Goal: Communication & Community: Answer question/provide support

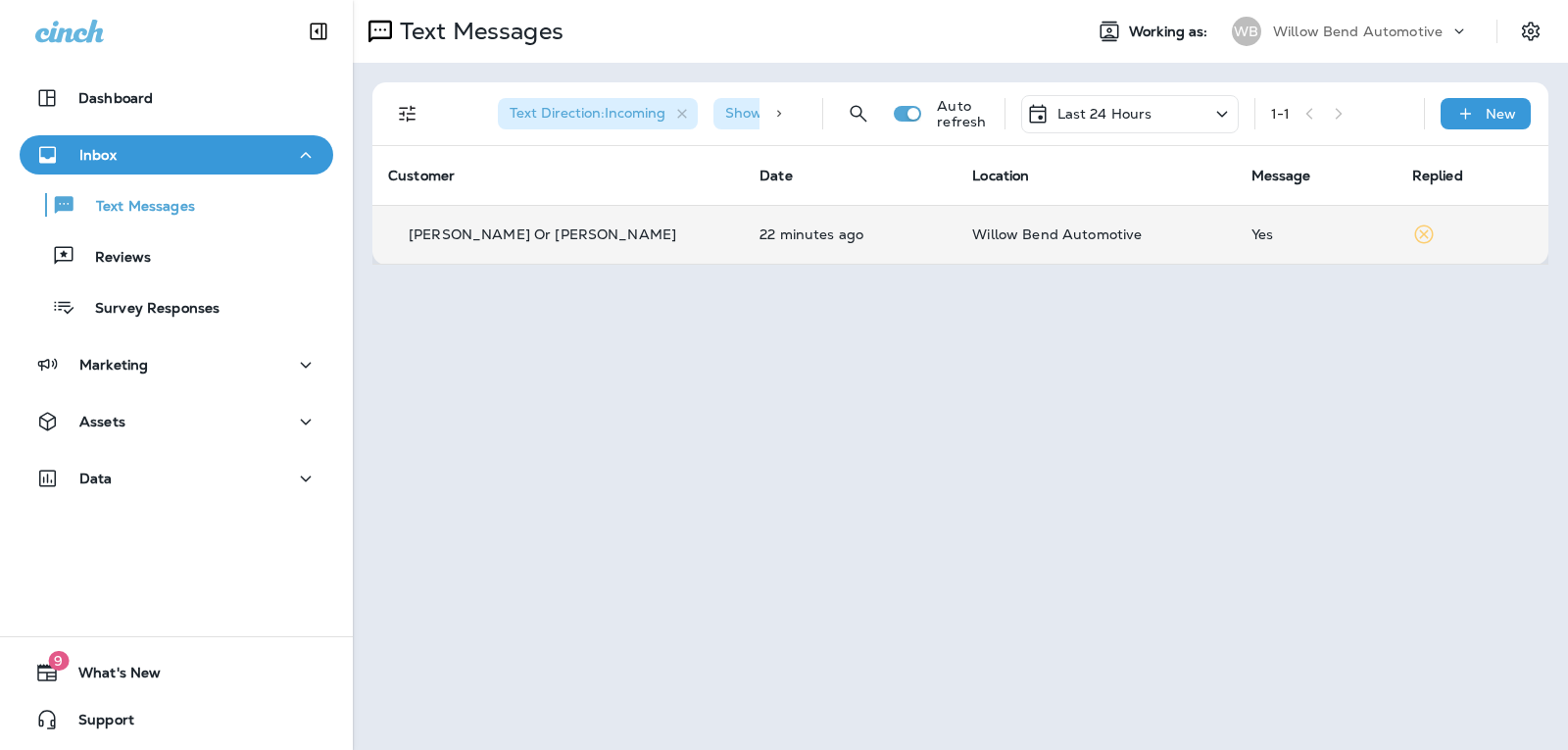
click at [1161, 248] on td "Willow Bend Automotive" at bounding box center [1095, 234] width 278 height 58
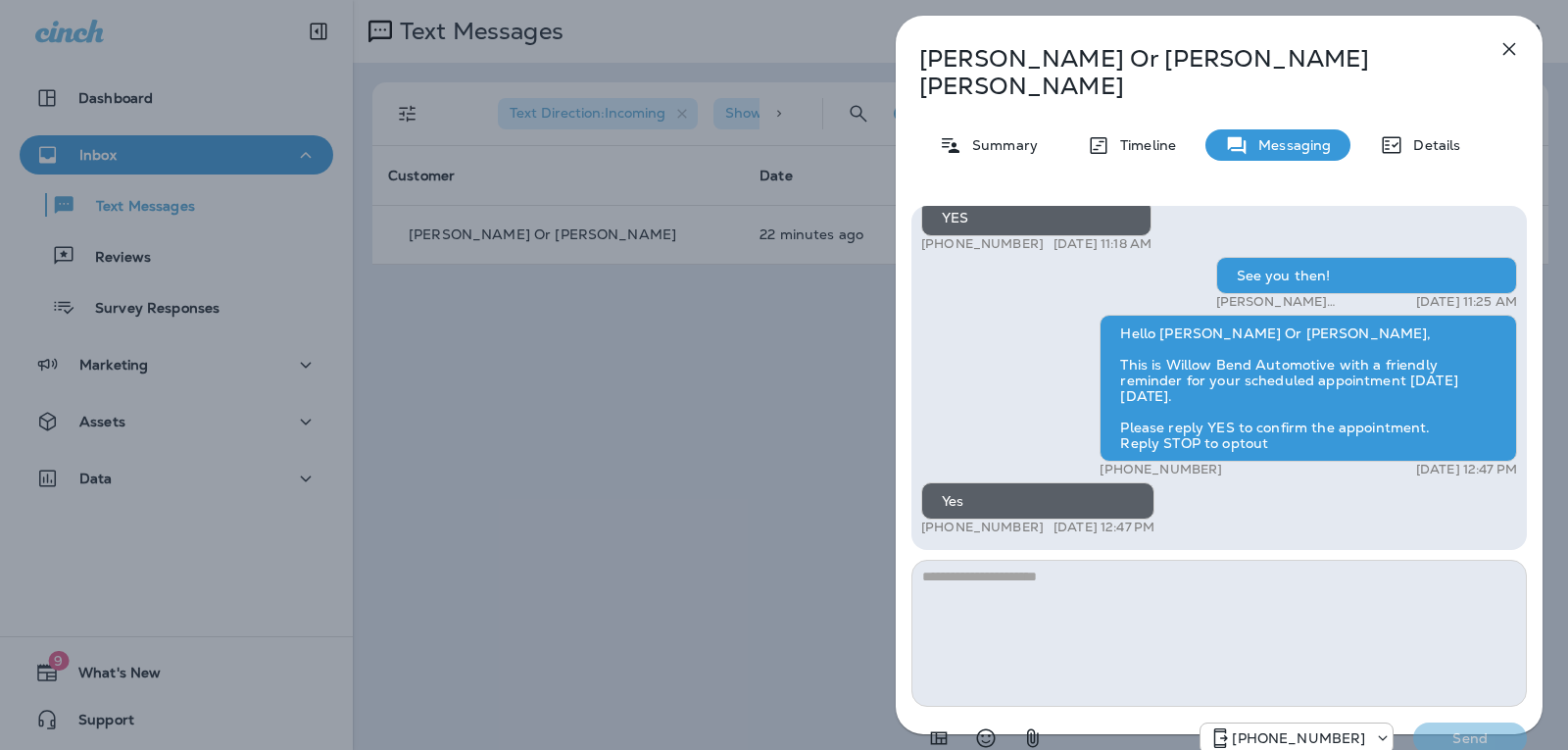
click at [1170, 571] on textarea at bounding box center [1218, 633] width 615 height 147
type textarea "*"
type textarea "**********"
click at [1453, 729] on p "Send" at bounding box center [1469, 738] width 82 height 18
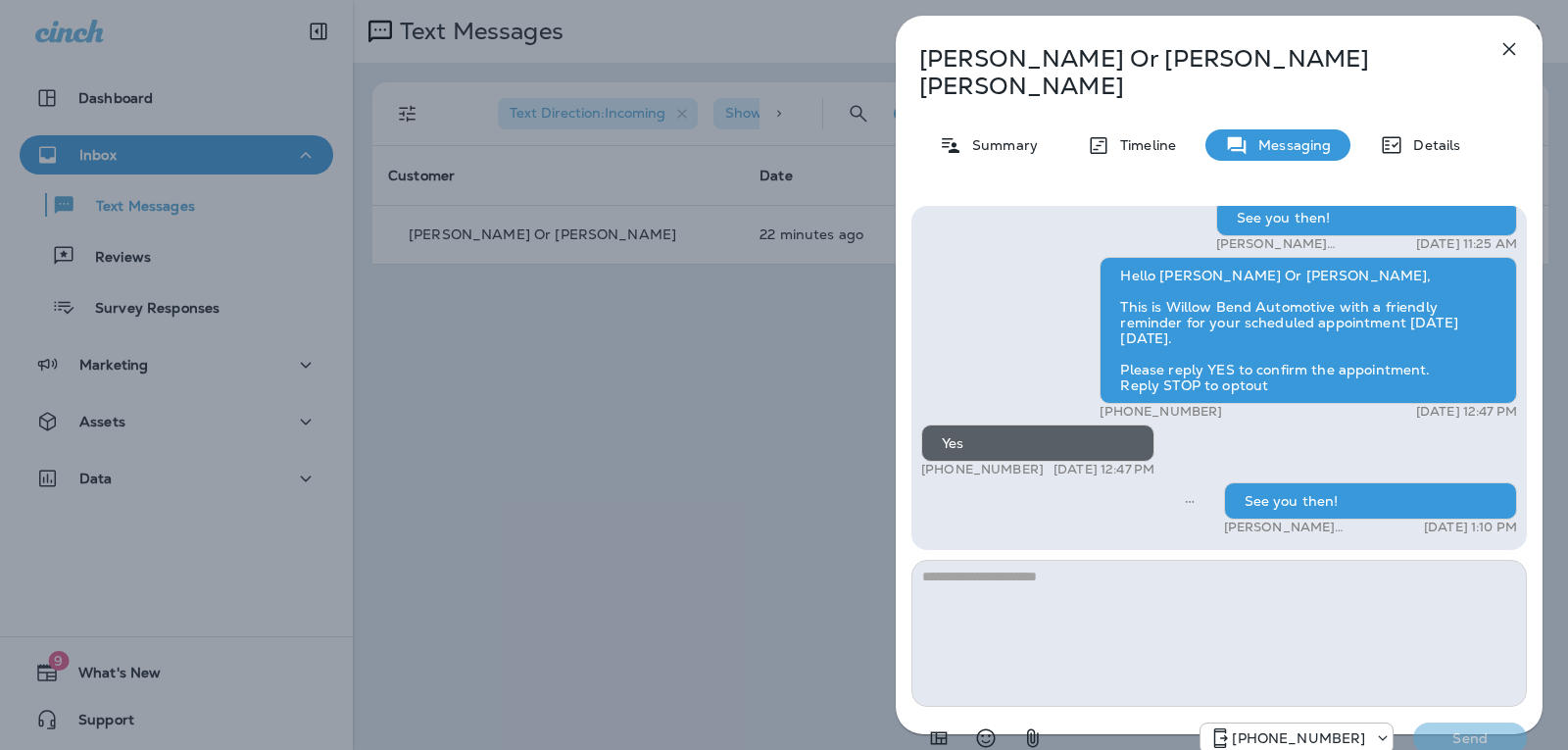
click at [1515, 41] on icon "button" at bounding box center [1509, 50] width 24 height 24
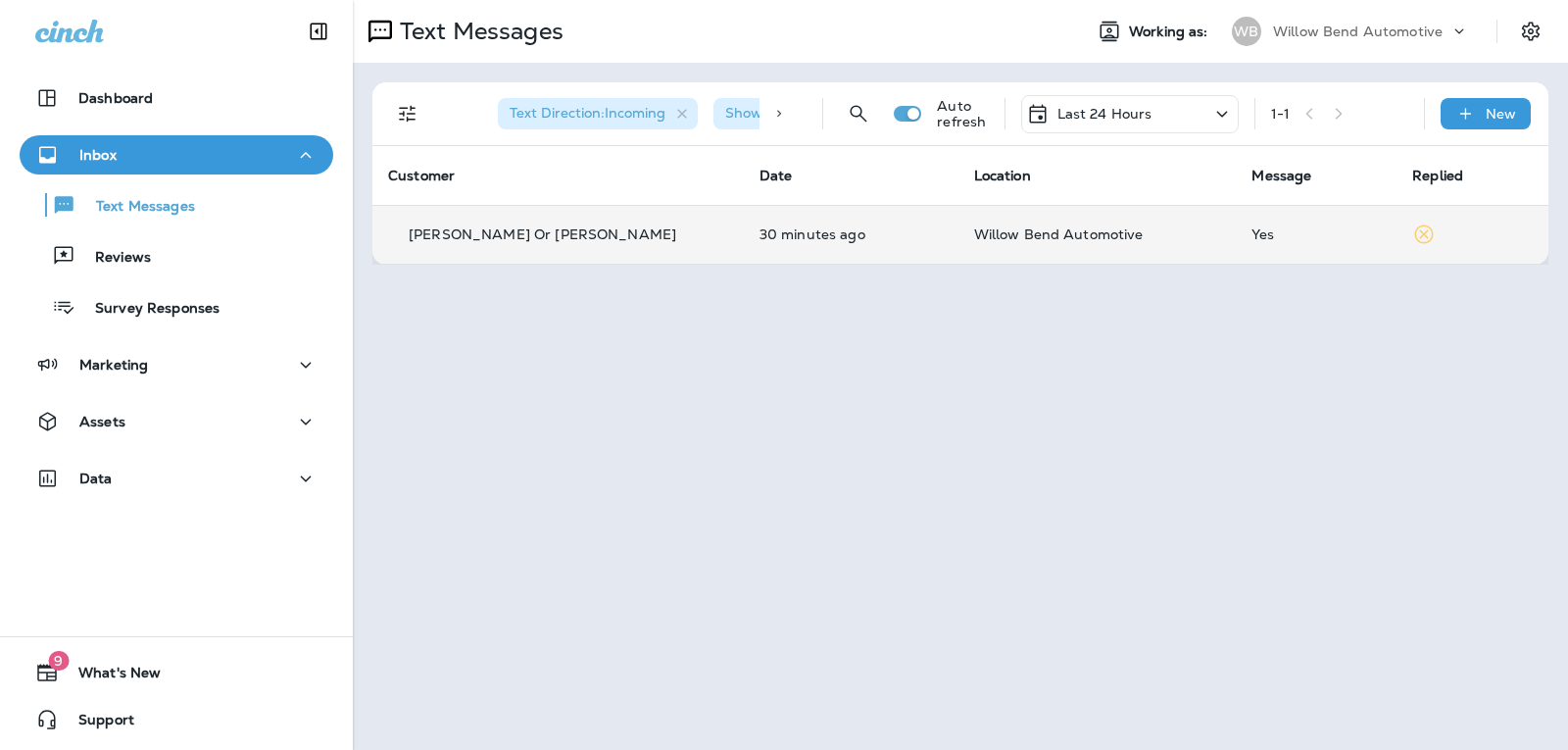
click at [1185, 239] on td "Willow Bend Automotive" at bounding box center [1097, 234] width 278 height 58
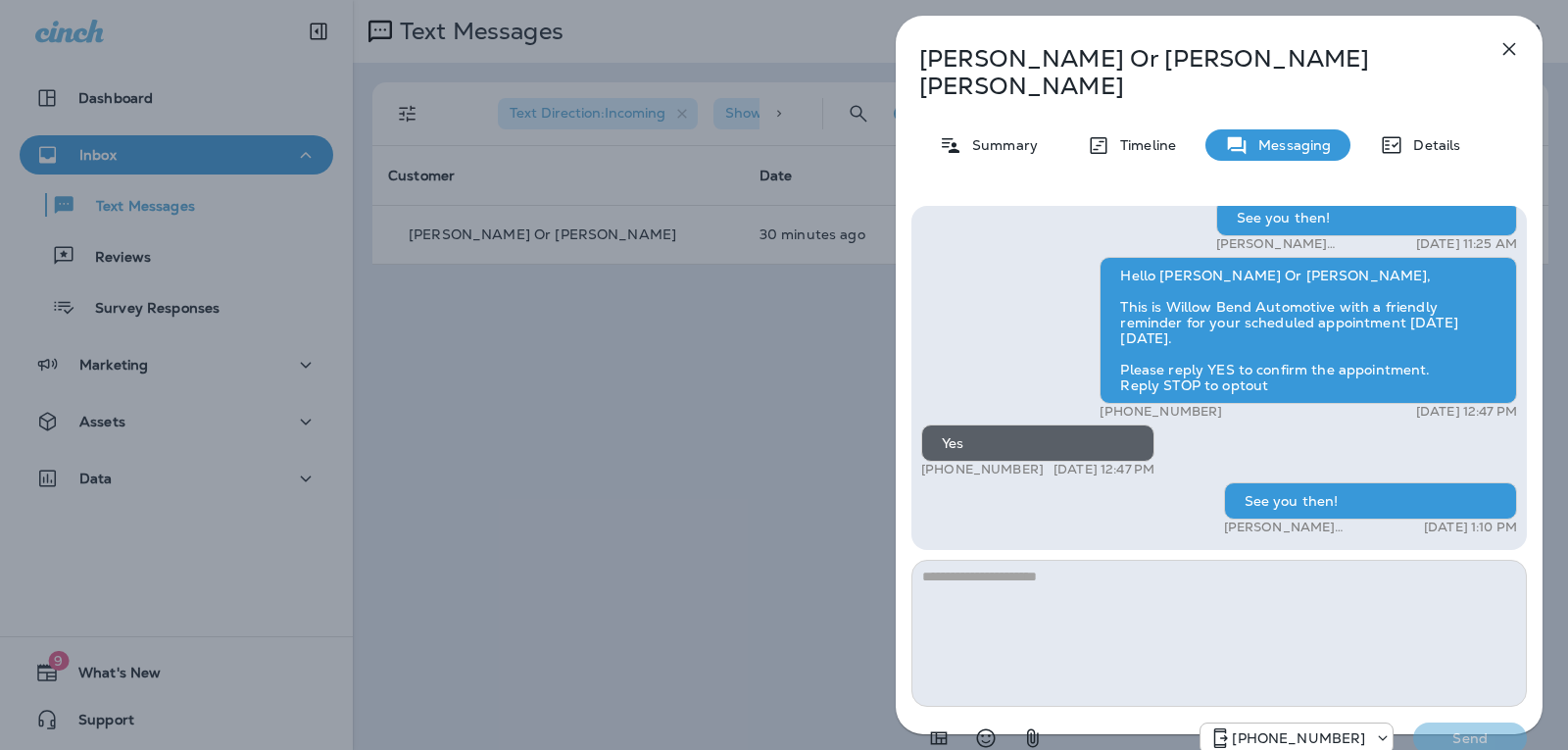
click at [1504, 58] on icon "button" at bounding box center [1509, 50] width 24 height 24
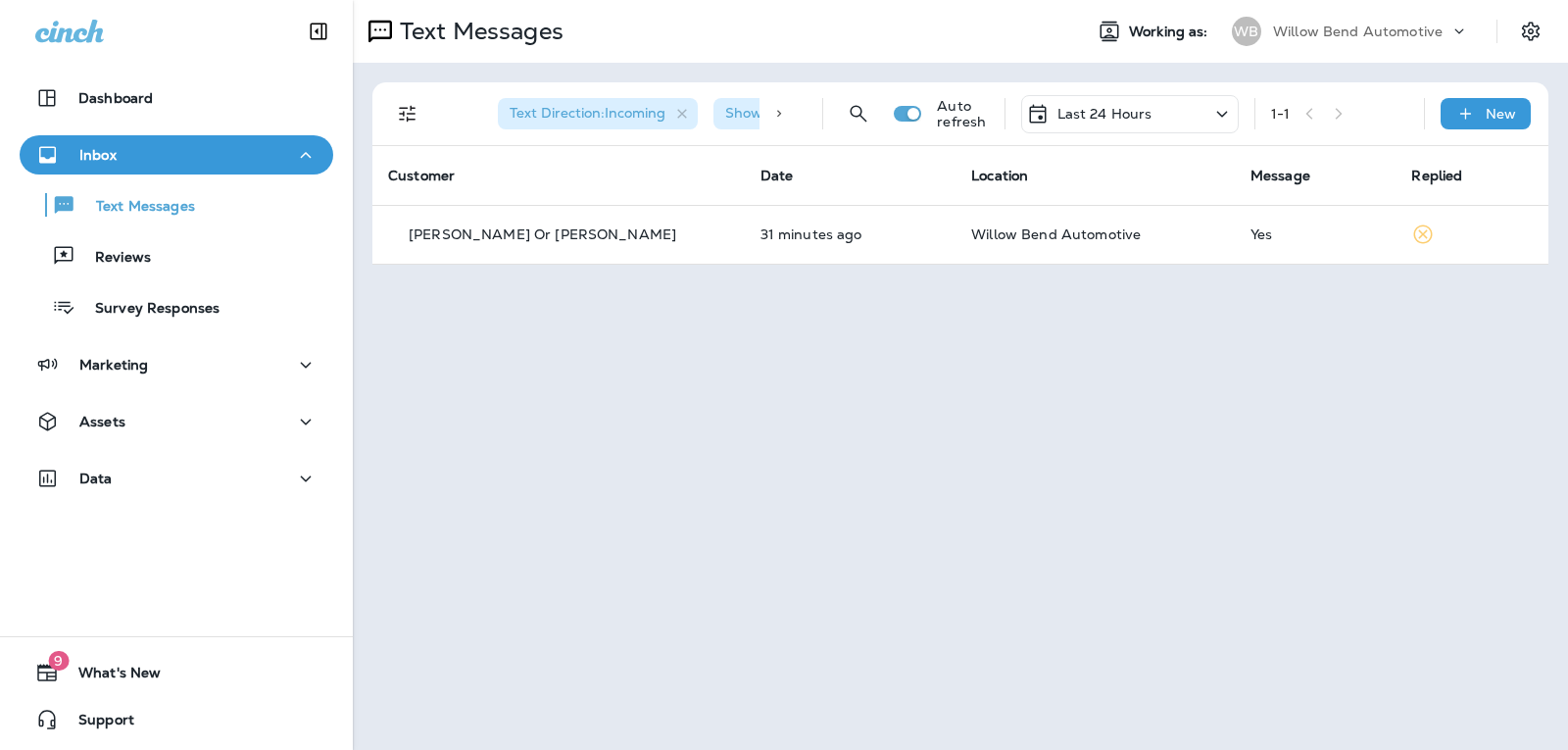
click at [1077, 120] on p "Last 24 Hours" at bounding box center [1104, 114] width 95 height 16
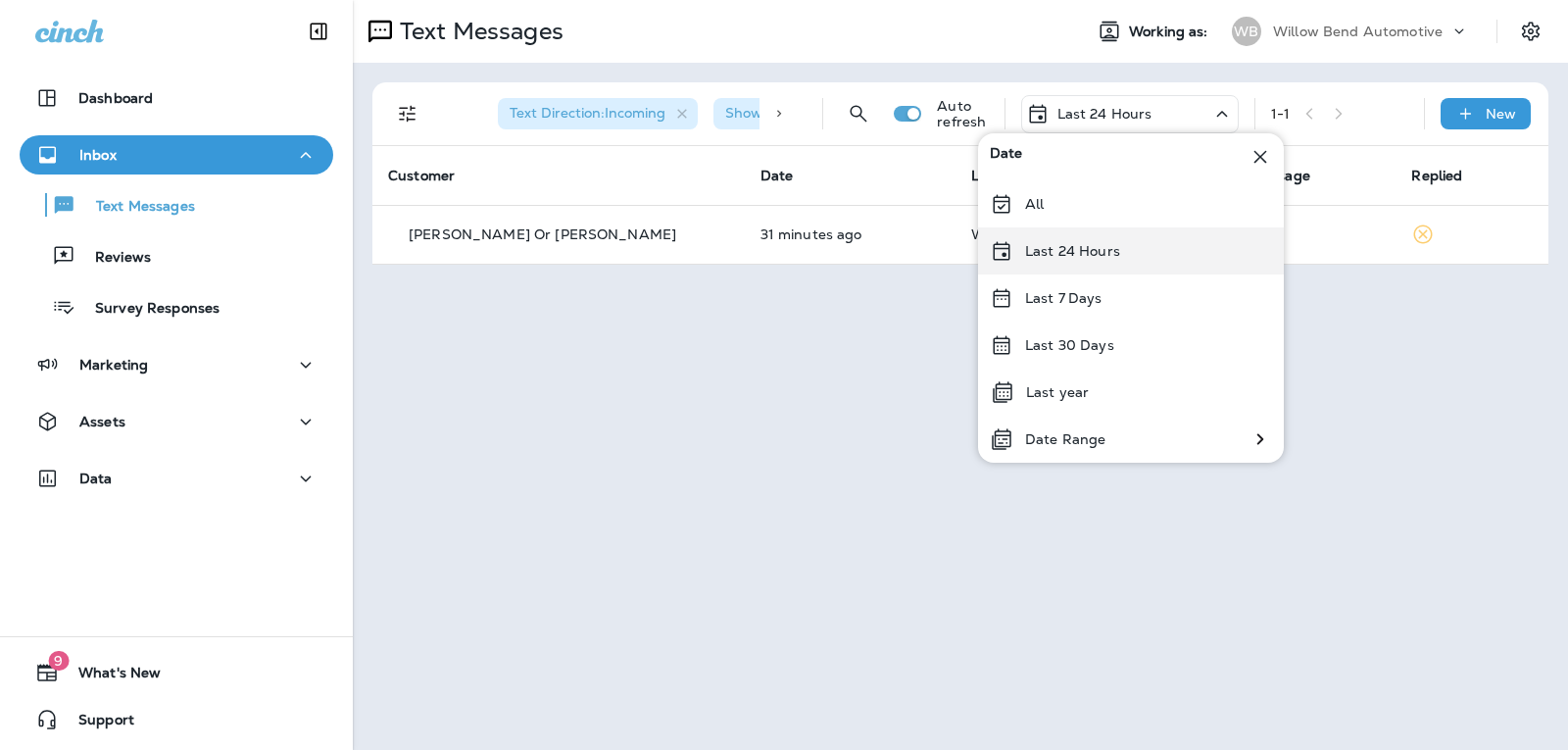
click at [1067, 234] on div "Last 24 Hours" at bounding box center [1130, 250] width 306 height 47
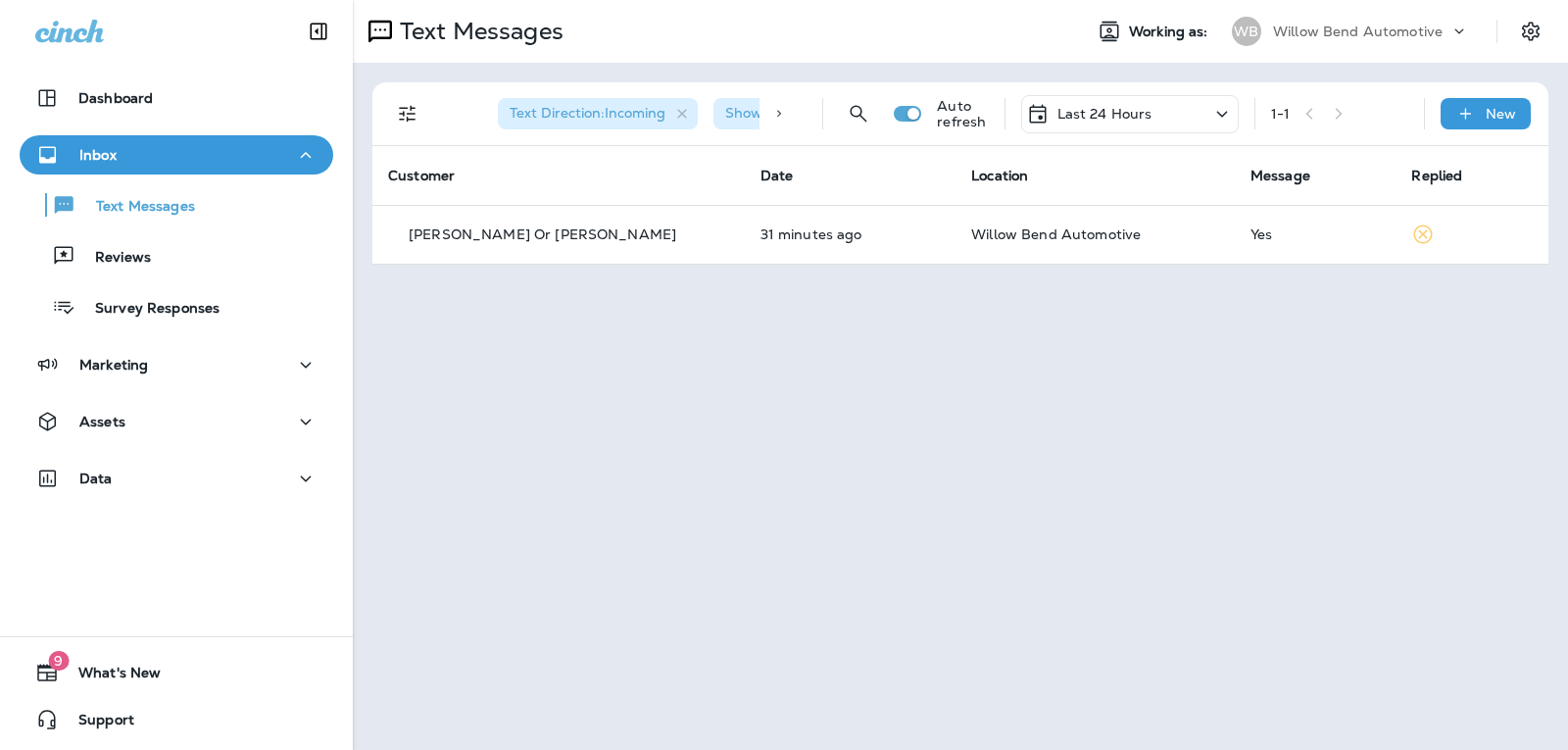
click at [1142, 113] on p "Last 24 Hours" at bounding box center [1104, 114] width 95 height 16
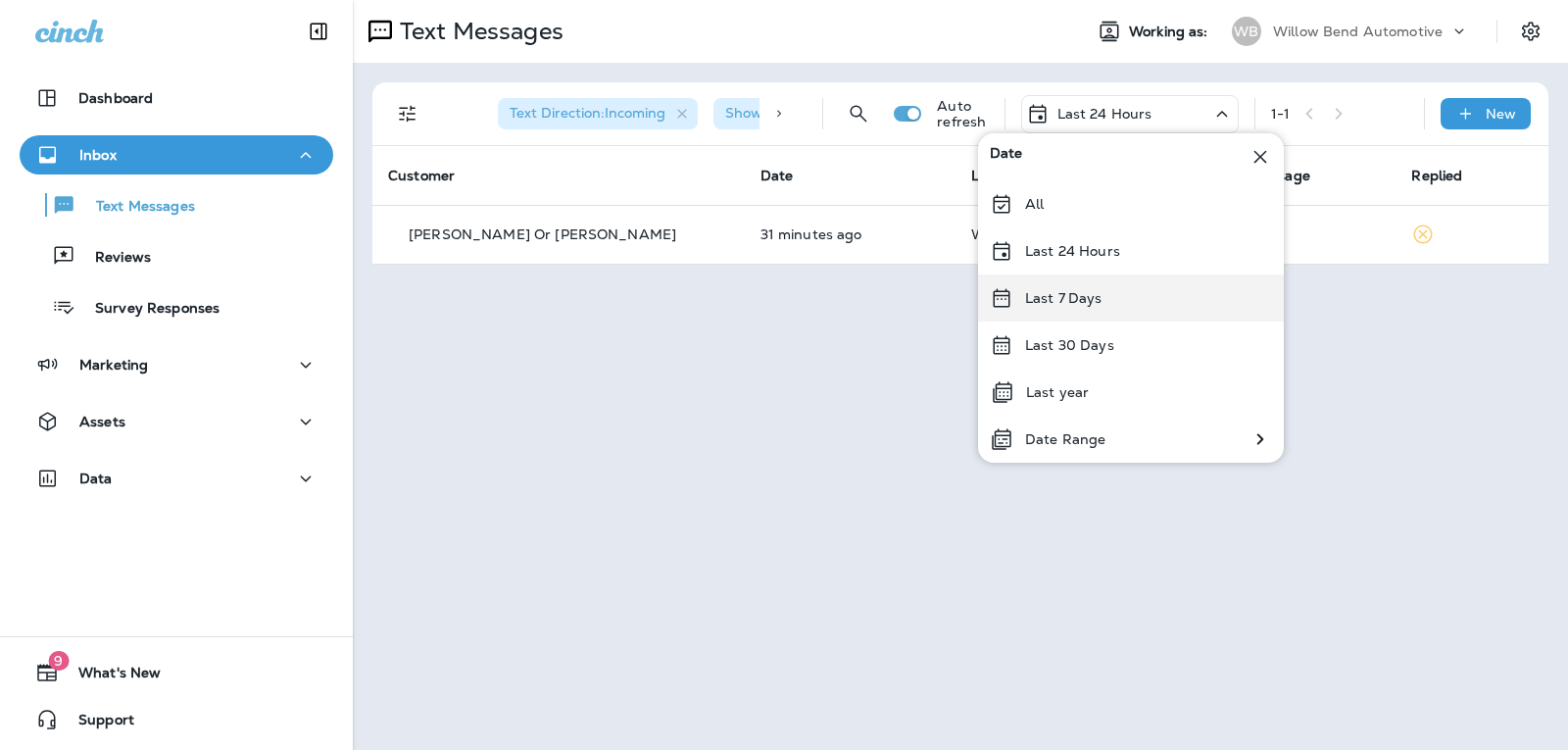
click at [1131, 313] on div "Last 7 Days" at bounding box center [1130, 297] width 306 height 47
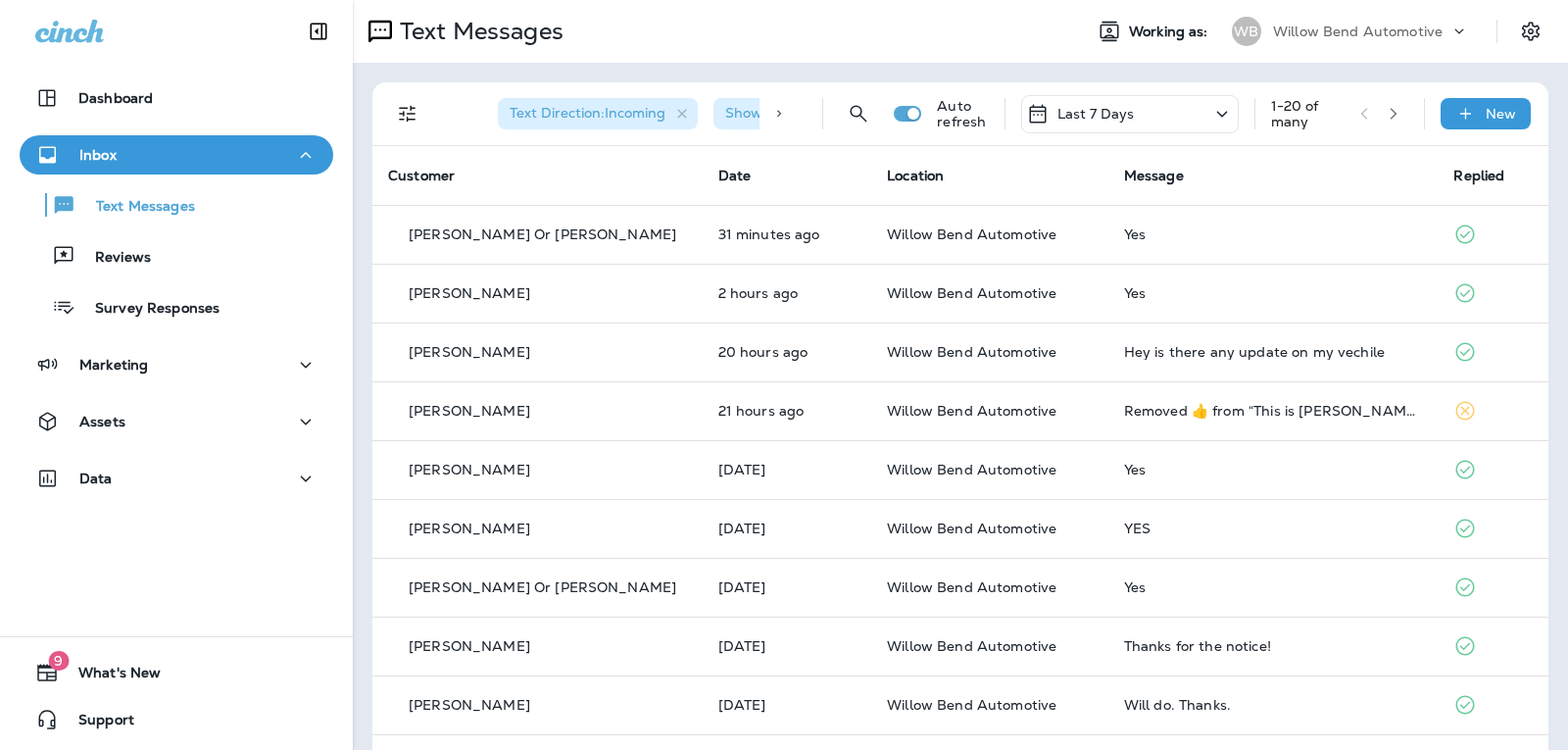
click at [1142, 112] on div "Last 7 Days" at bounding box center [1130, 114] width 218 height 39
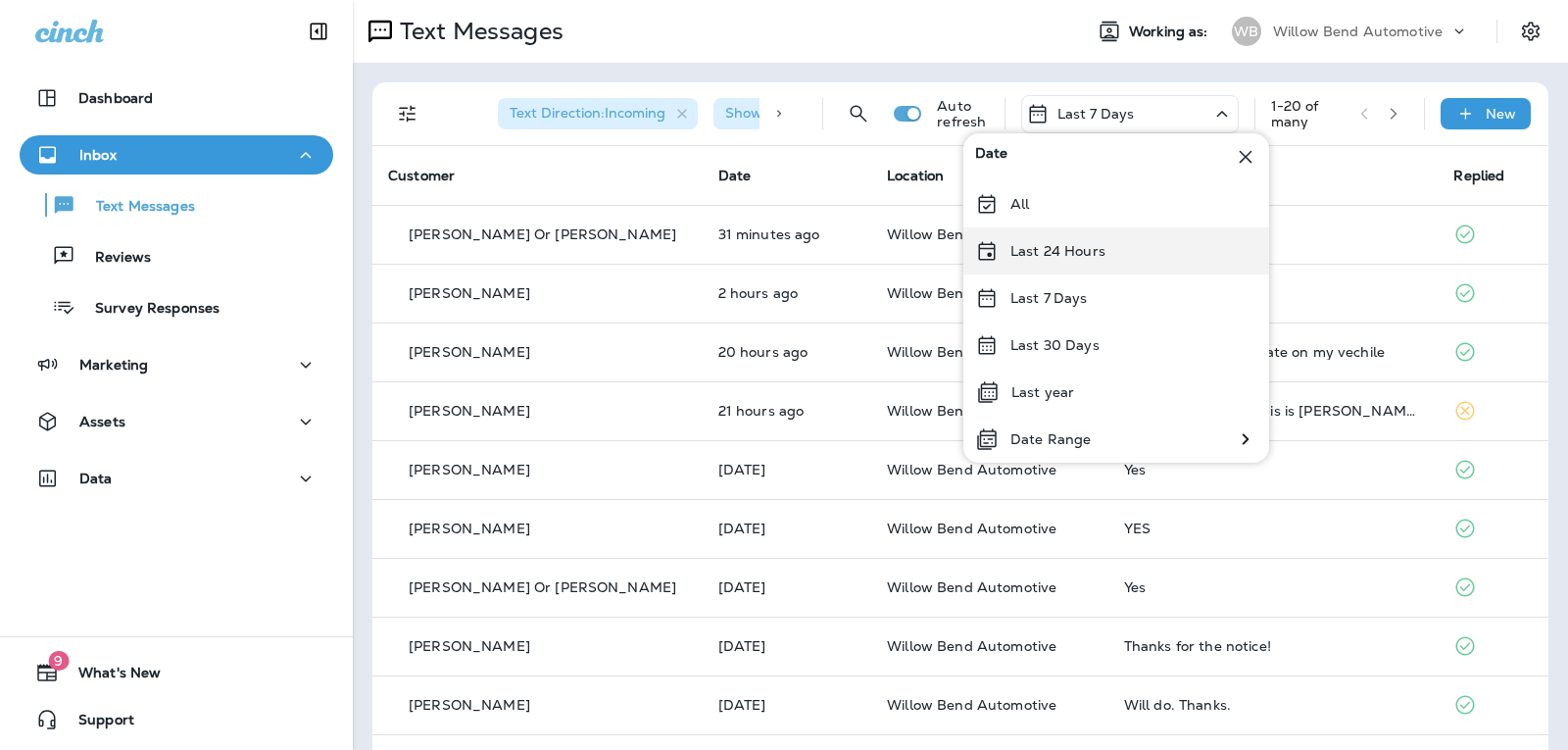
click at [1101, 248] on p "Last 24 Hours" at bounding box center [1058, 251] width 95 height 16
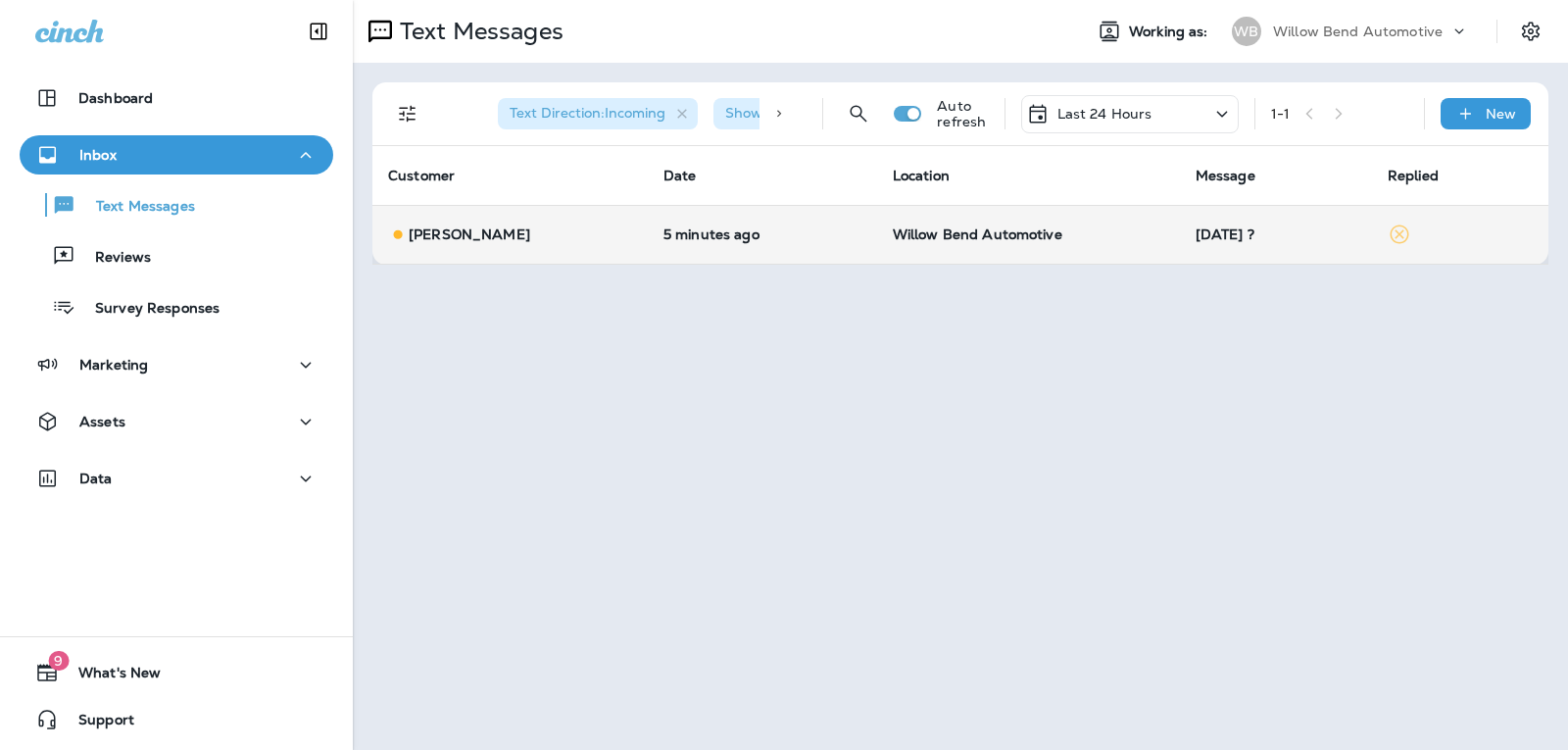
click at [1218, 223] on td "[DATE] ?" at bounding box center [1276, 234] width 192 height 58
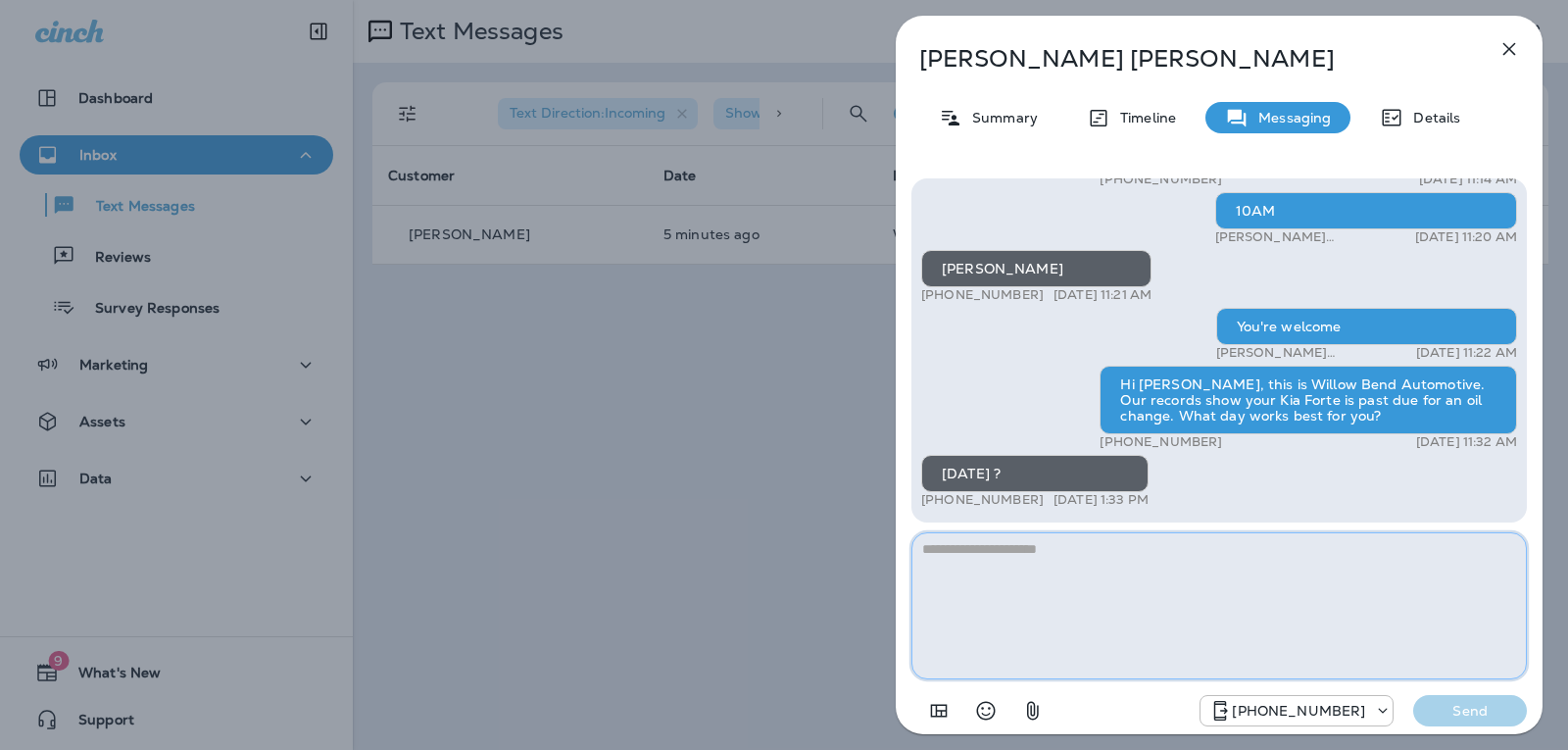
click at [1070, 564] on textarea at bounding box center [1218, 605] width 615 height 147
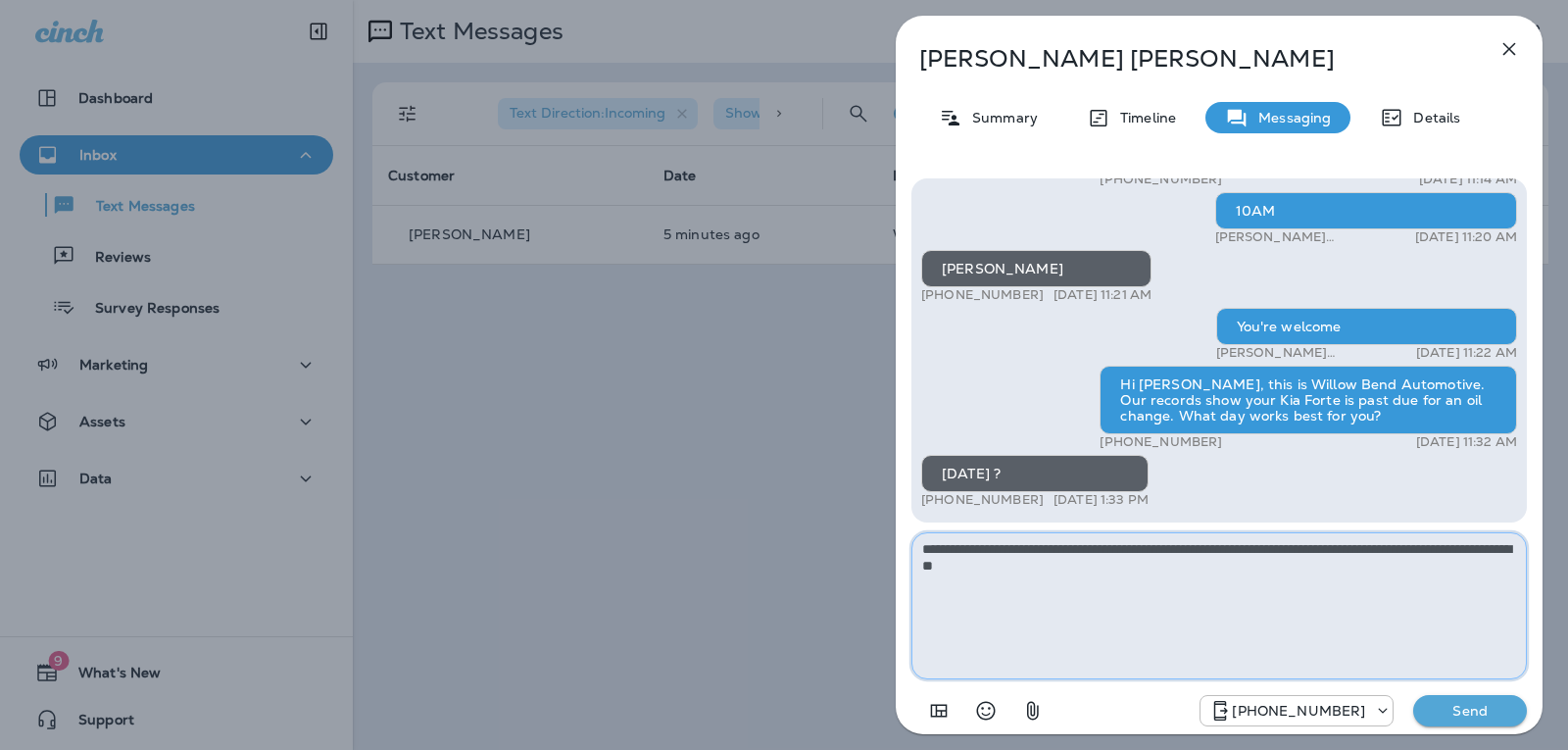
type textarea "**********"
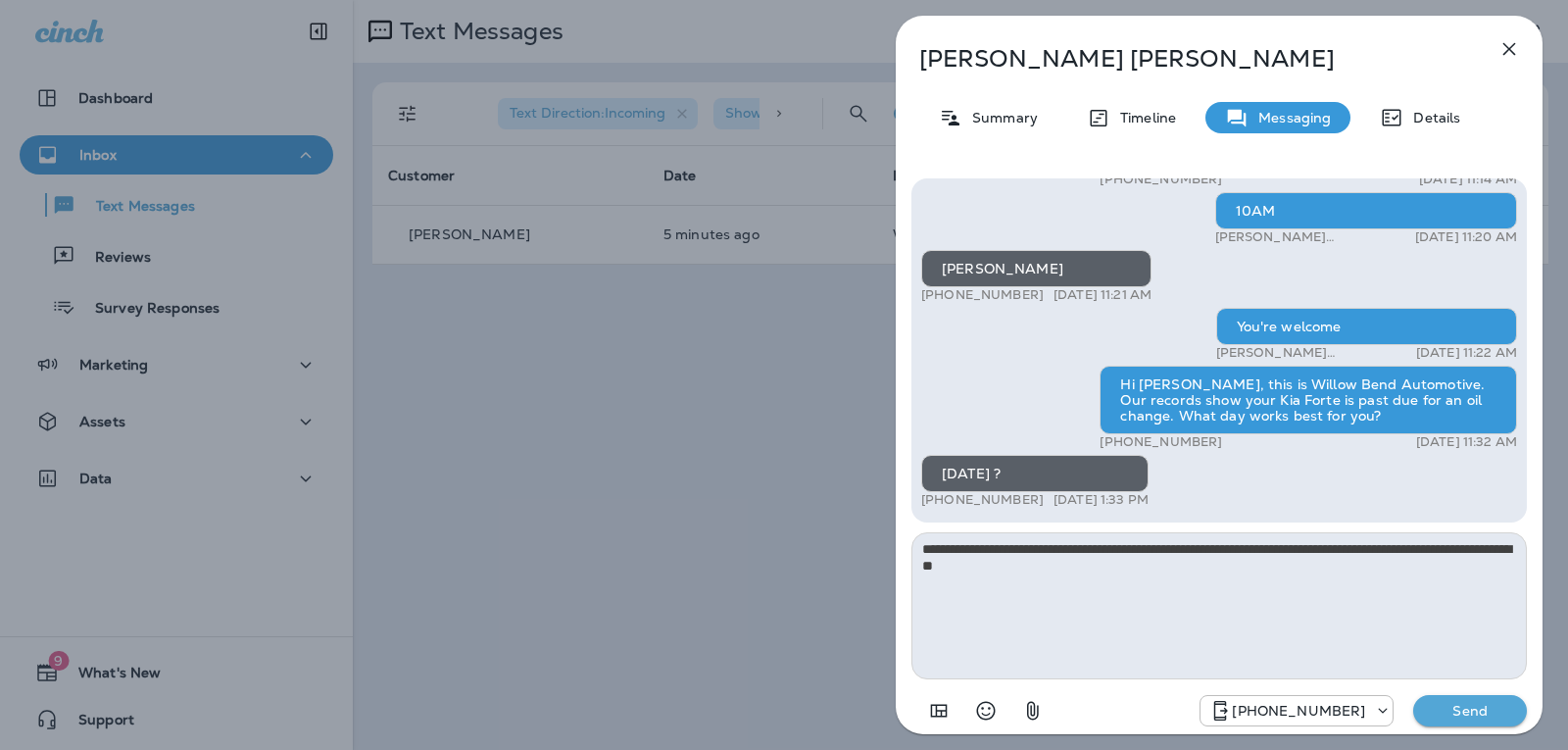
click at [1480, 705] on p "Send" at bounding box center [1469, 710] width 82 height 18
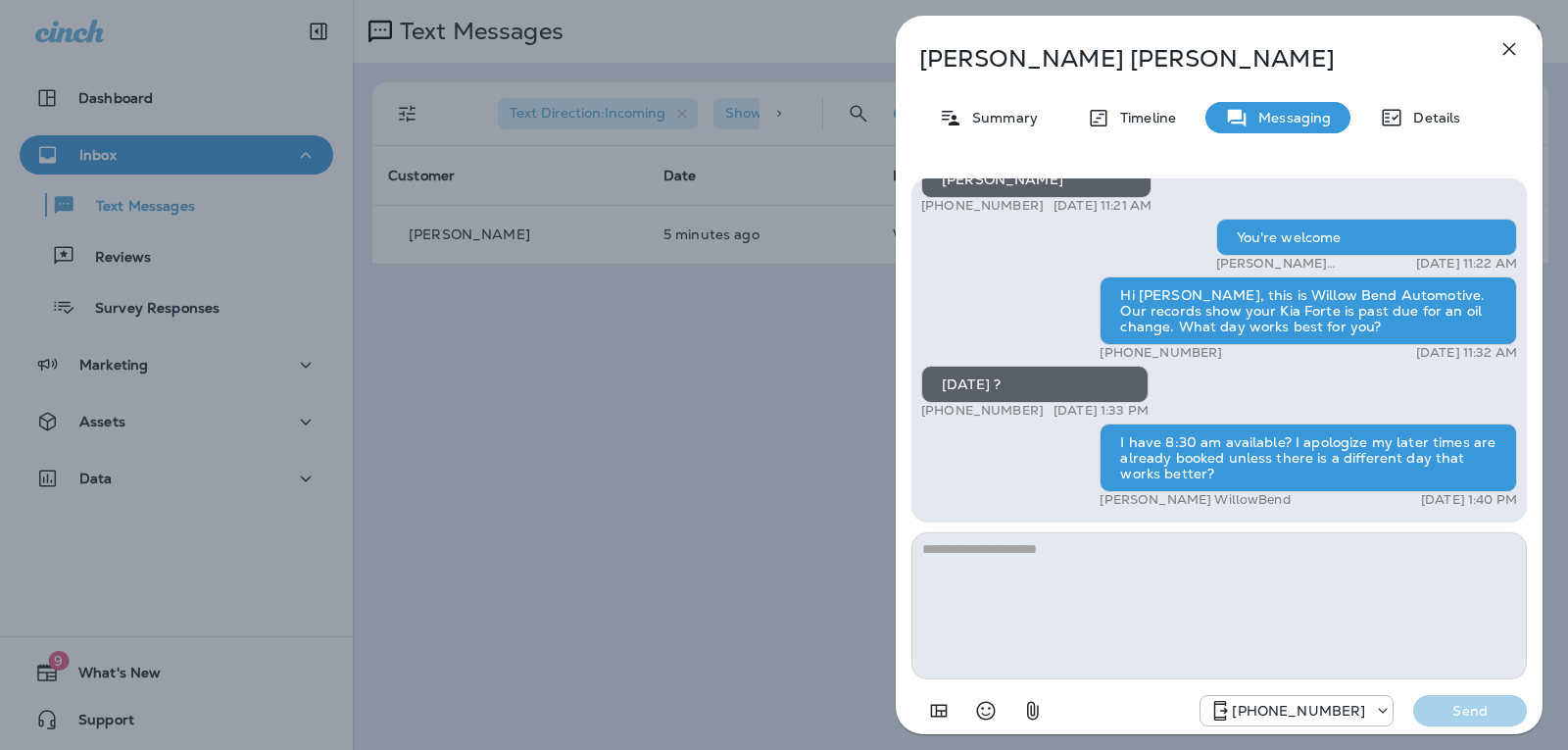
click at [1492, 43] on button "button" at bounding box center [1510, 50] width 40 height 40
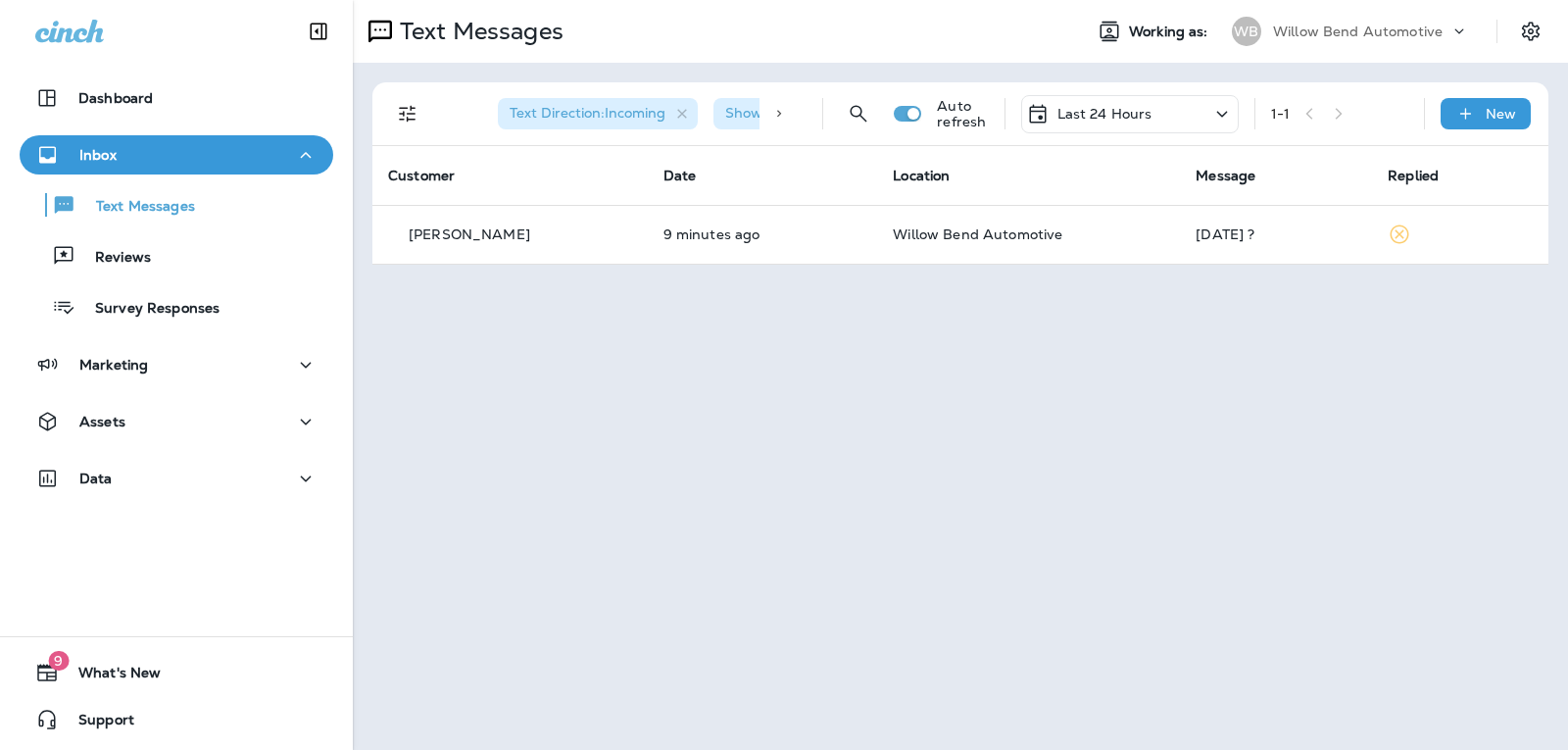
click at [1112, 95] on div "Last 24 Hours" at bounding box center [1130, 114] width 218 height 39
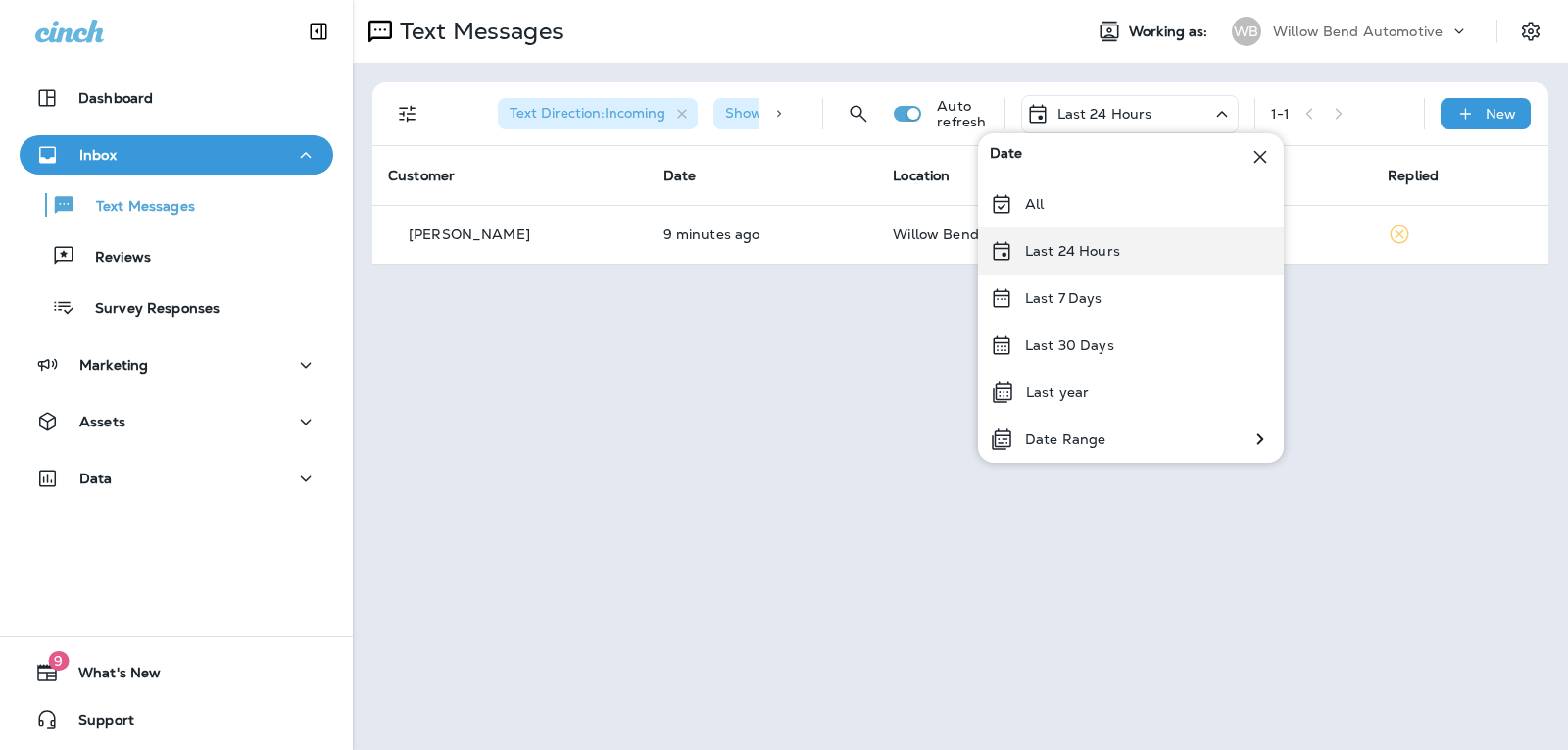
click at [1093, 260] on div "Last 24 Hours" at bounding box center [1130, 250] width 306 height 47
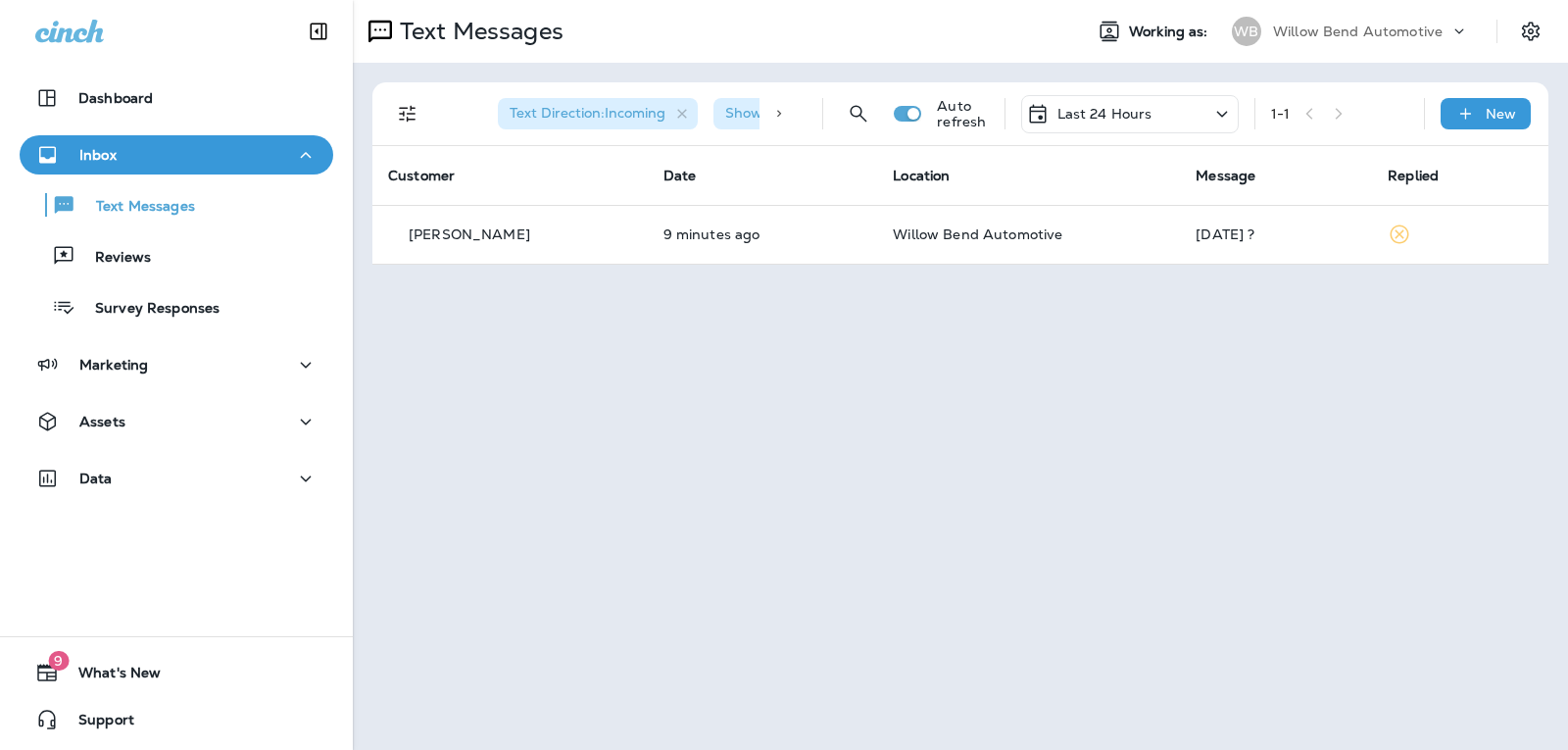
click at [1172, 106] on div "Last 24 Hours" at bounding box center [1130, 114] width 218 height 39
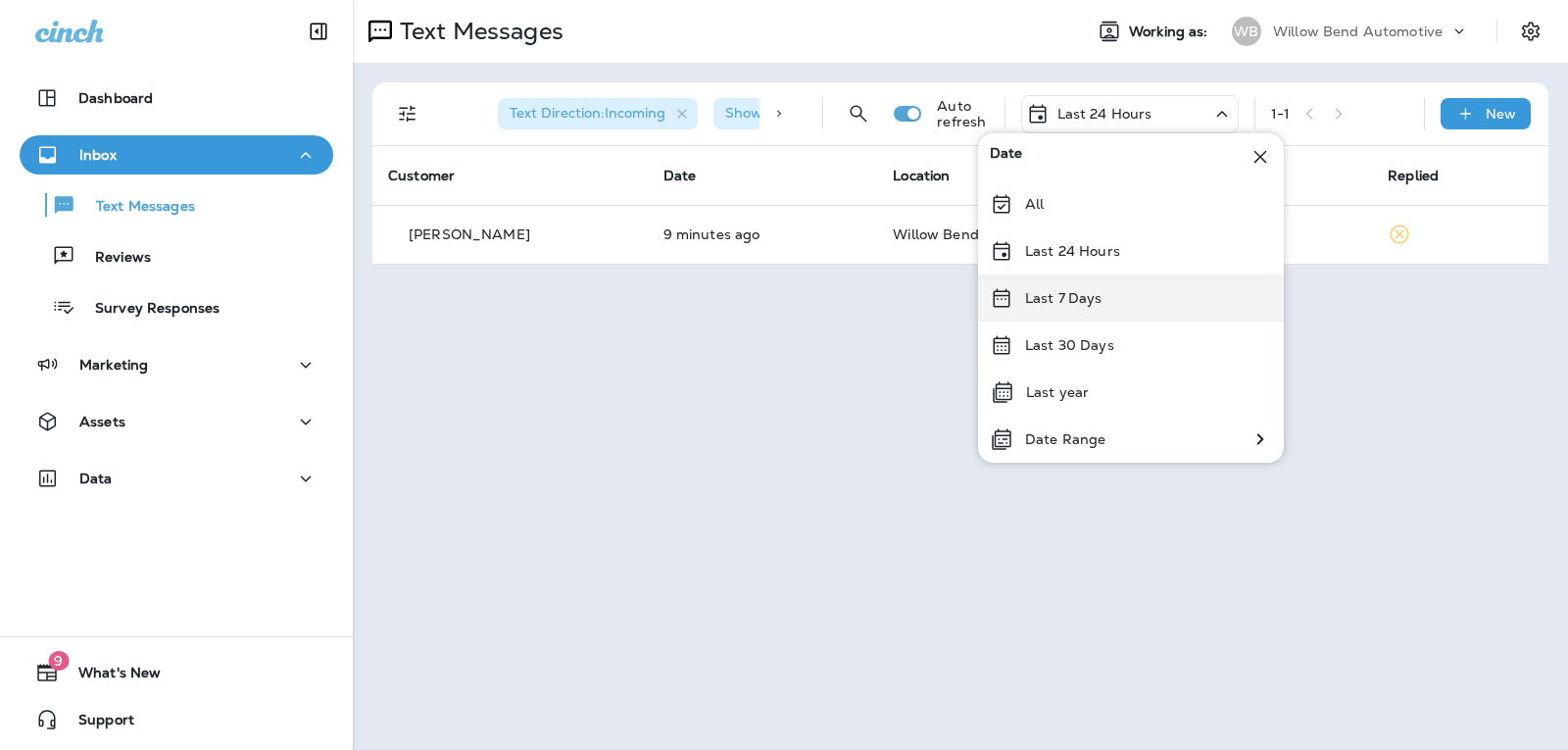
click at [1086, 293] on p "Last 7 Days" at bounding box center [1064, 298] width 77 height 16
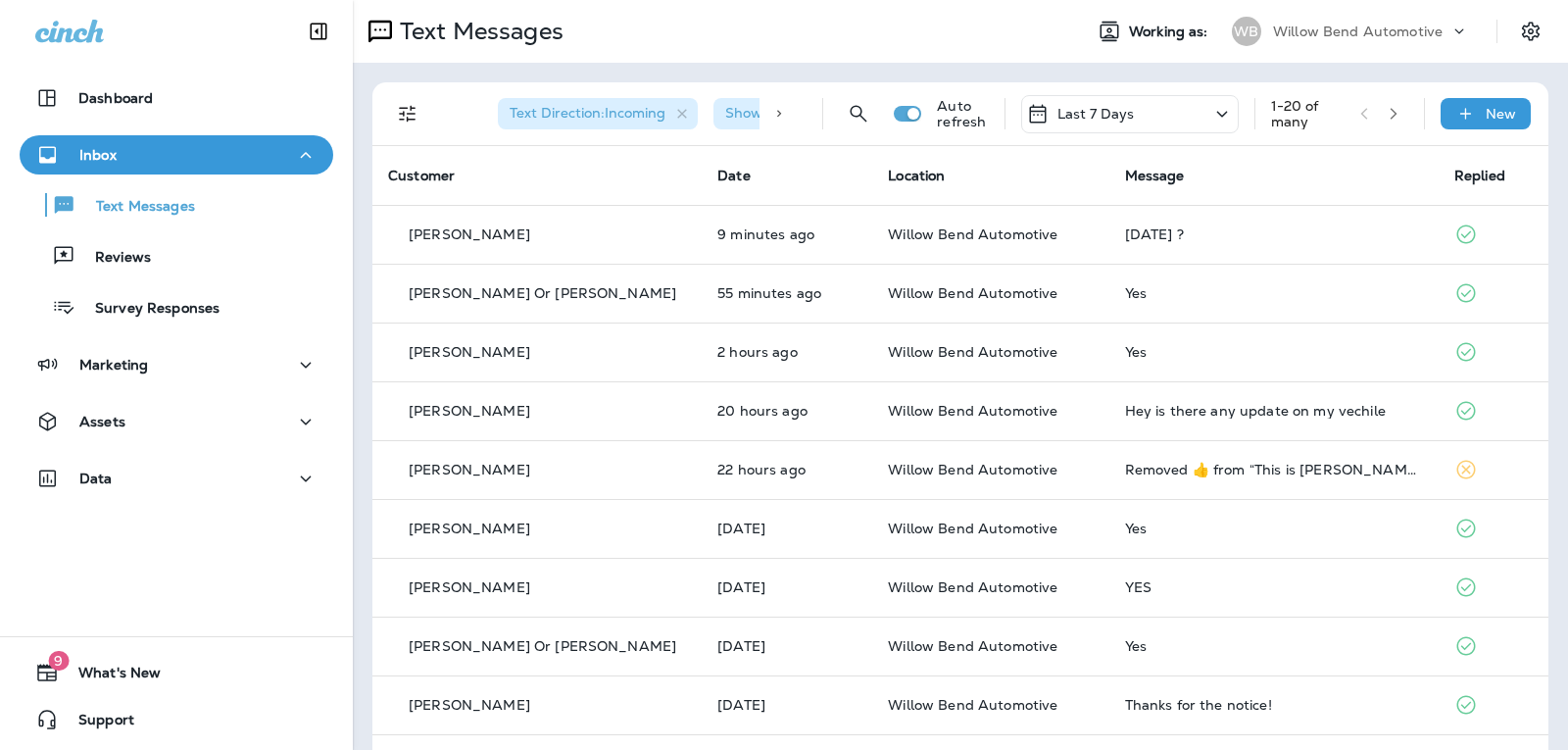
click at [1114, 112] on p "Last 7 Days" at bounding box center [1096, 114] width 77 height 16
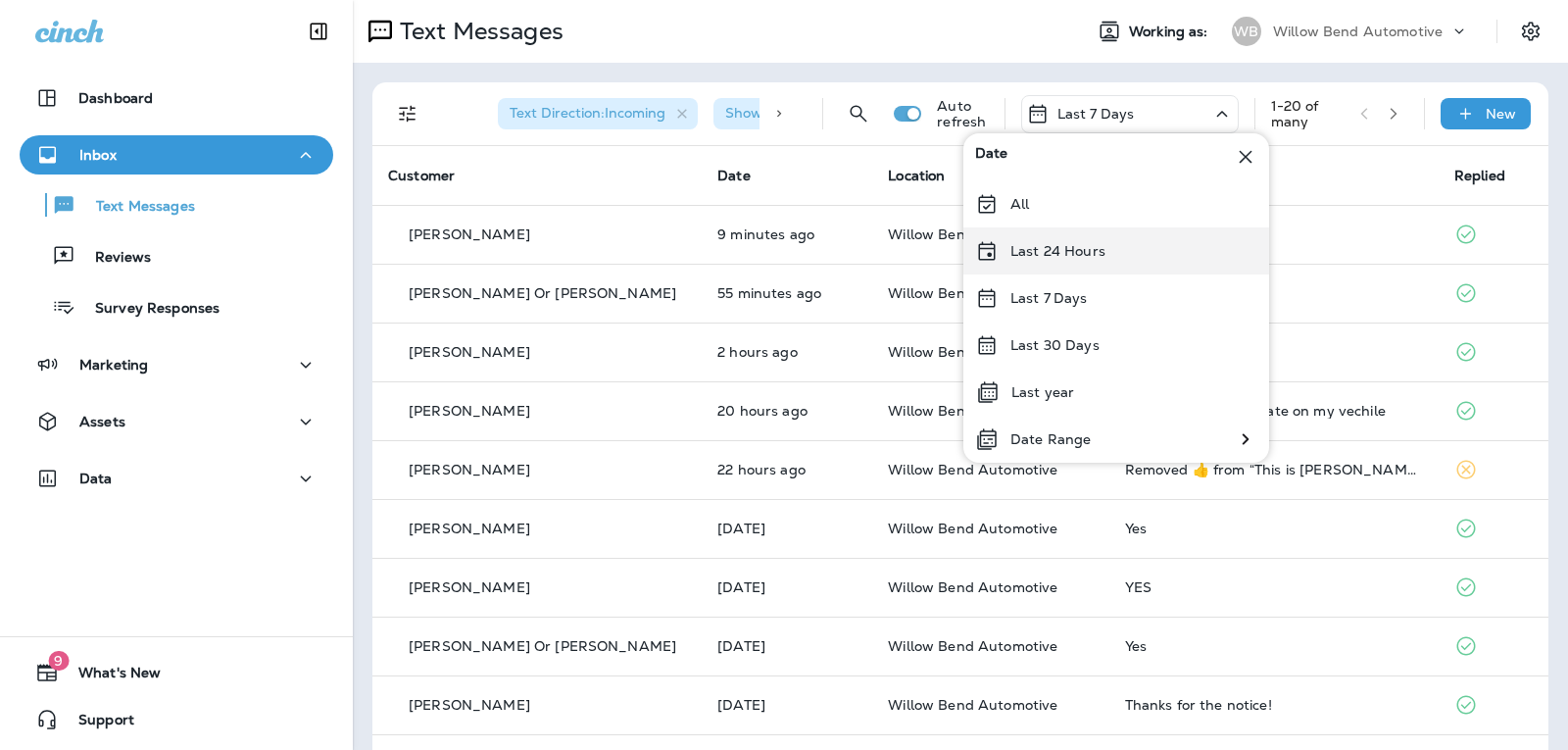
click at [1106, 243] on div "Last 24 Hours" at bounding box center [1115, 250] width 306 height 47
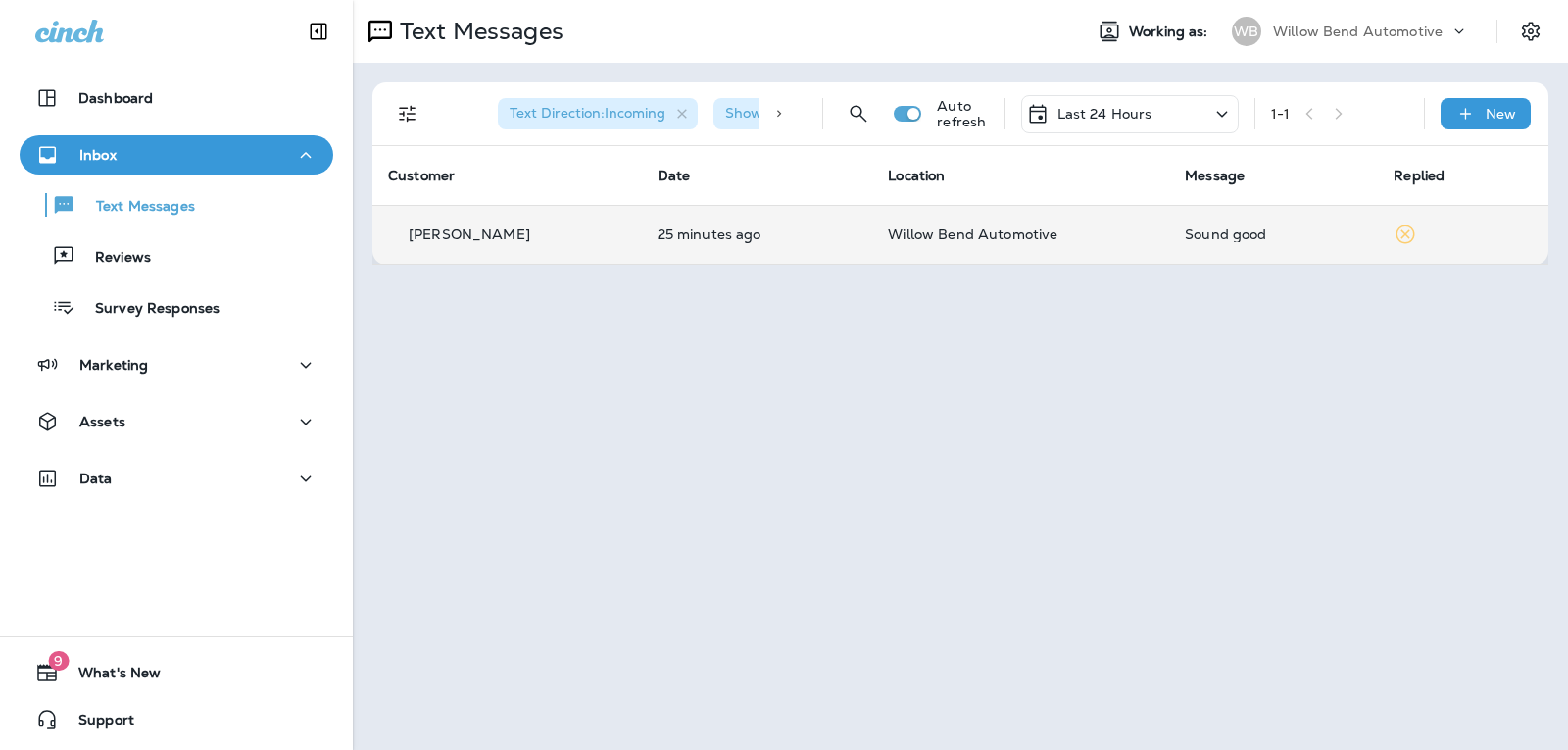
click at [1210, 240] on div "Sound good" at bounding box center [1273, 234] width 177 height 16
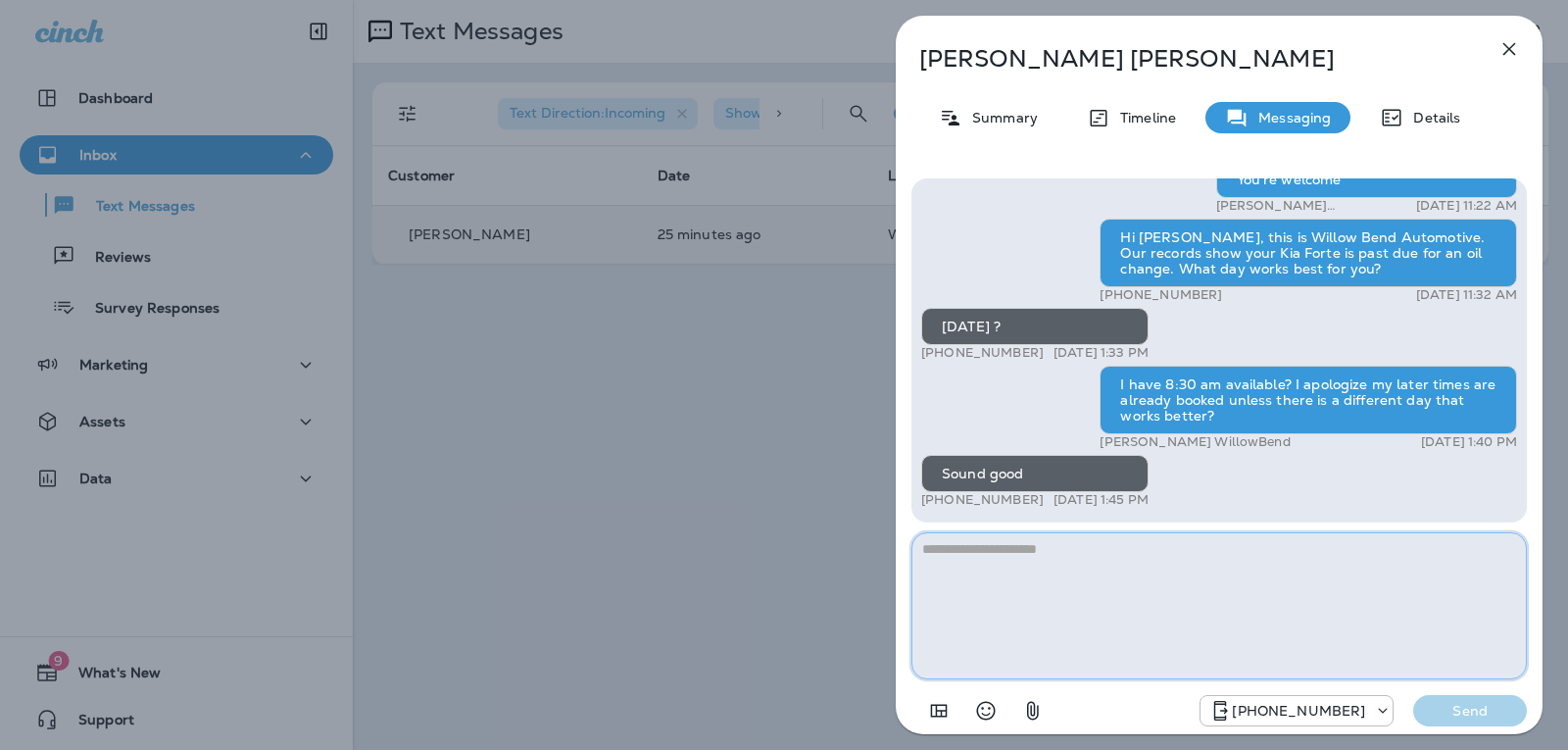
click at [1075, 562] on textarea at bounding box center [1218, 605] width 615 height 147
type textarea "*"
type textarea "**********"
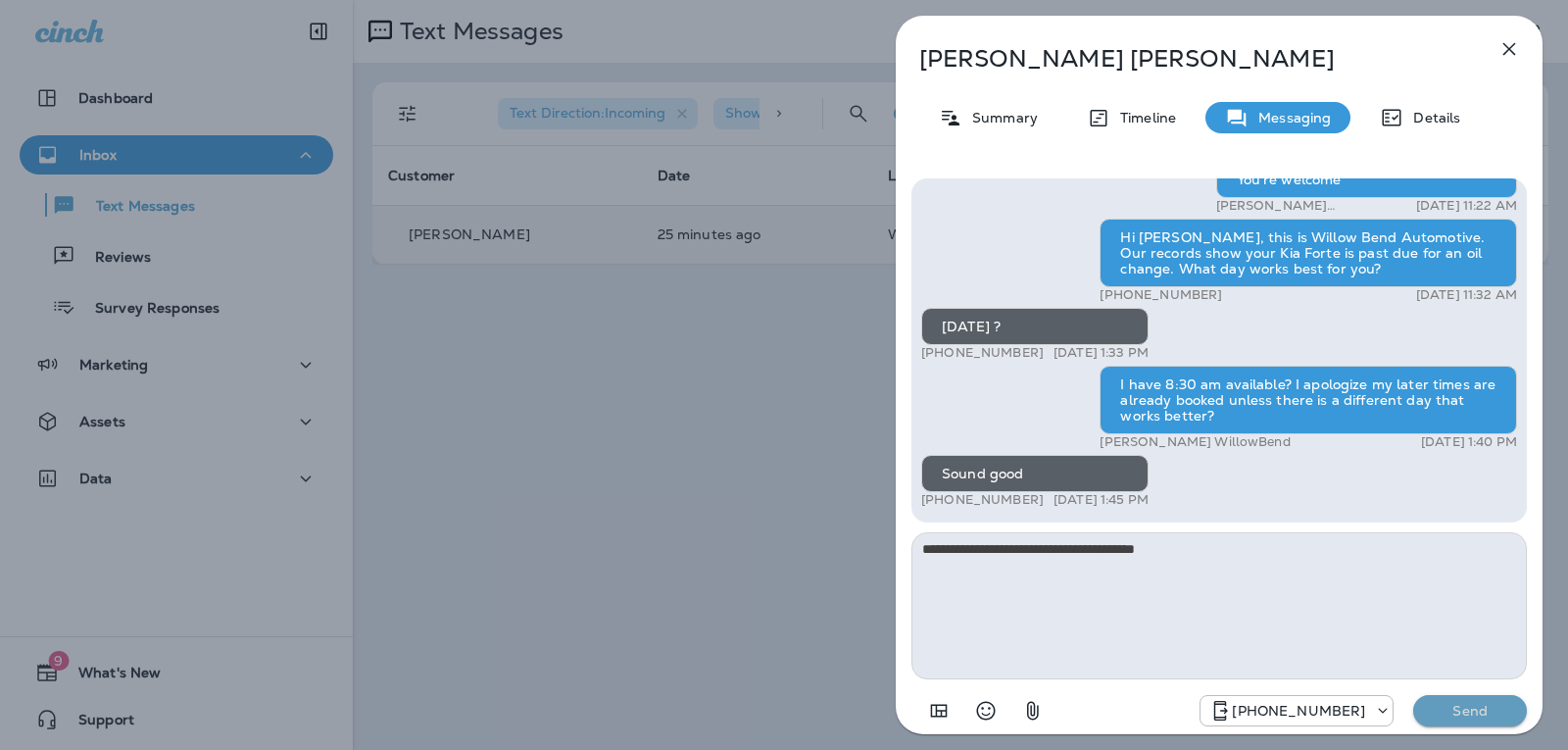
click at [1453, 712] on p "Send" at bounding box center [1469, 710] width 82 height 18
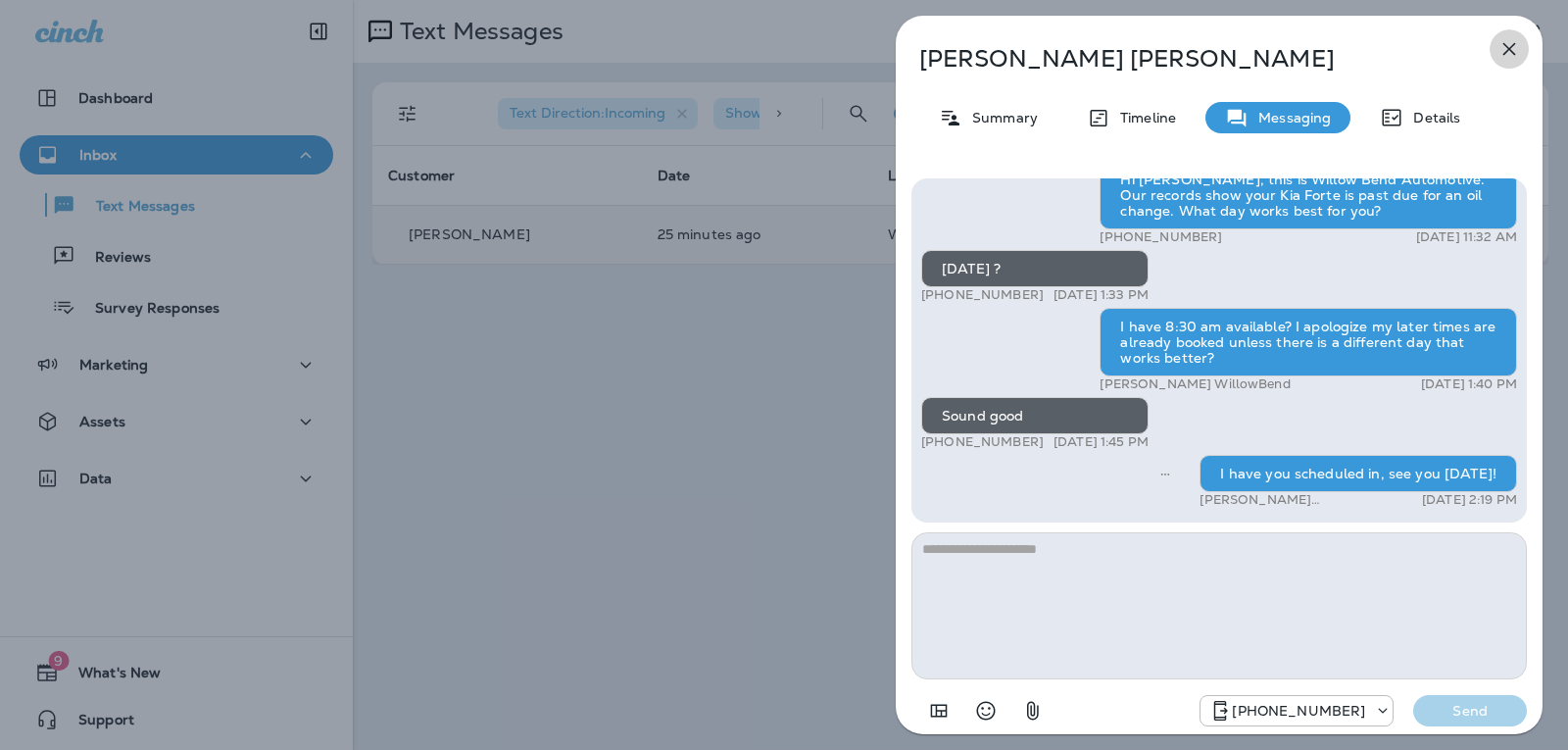
click at [1499, 43] on icon "button" at bounding box center [1509, 50] width 24 height 24
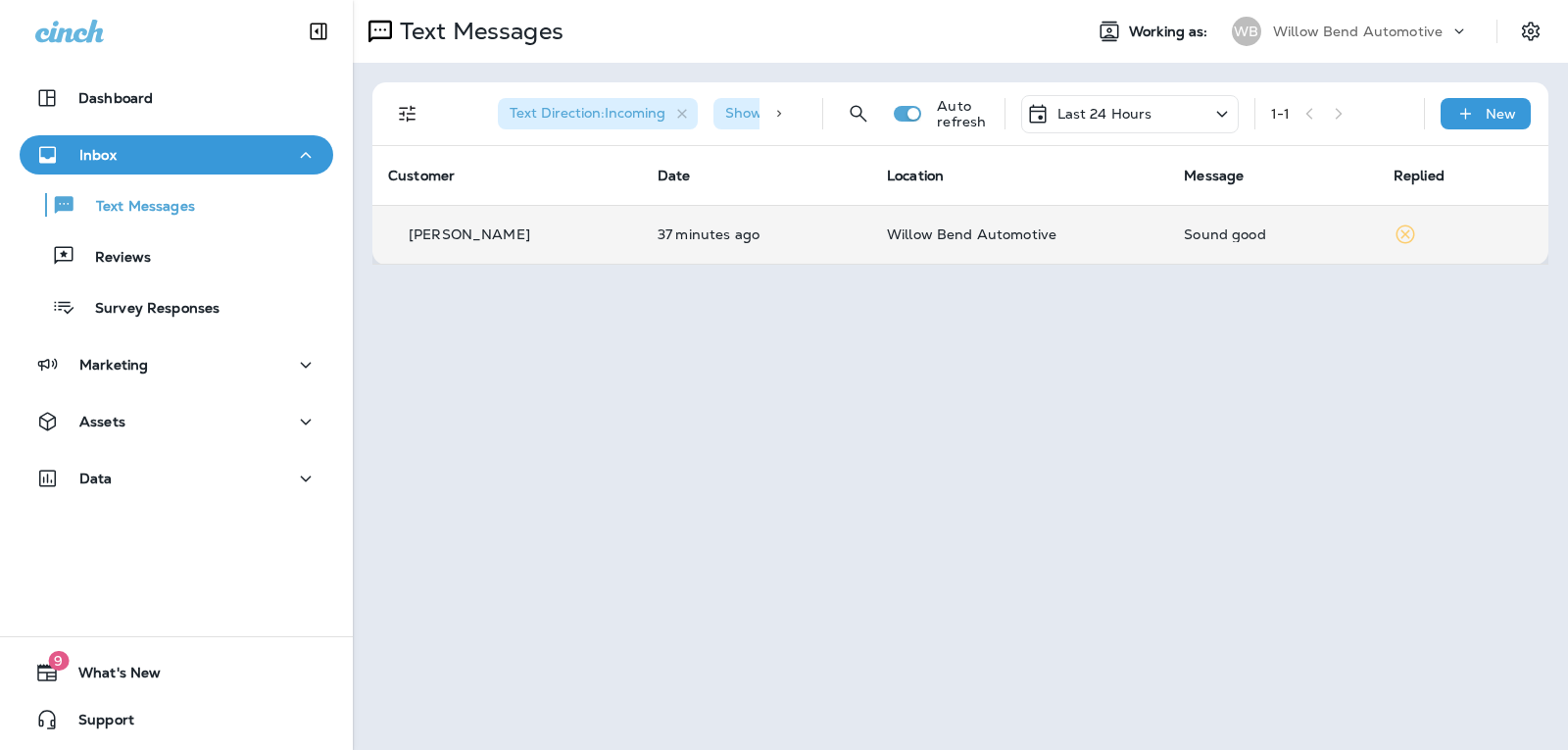
click at [1112, 113] on p "Last 24 Hours" at bounding box center [1104, 114] width 95 height 16
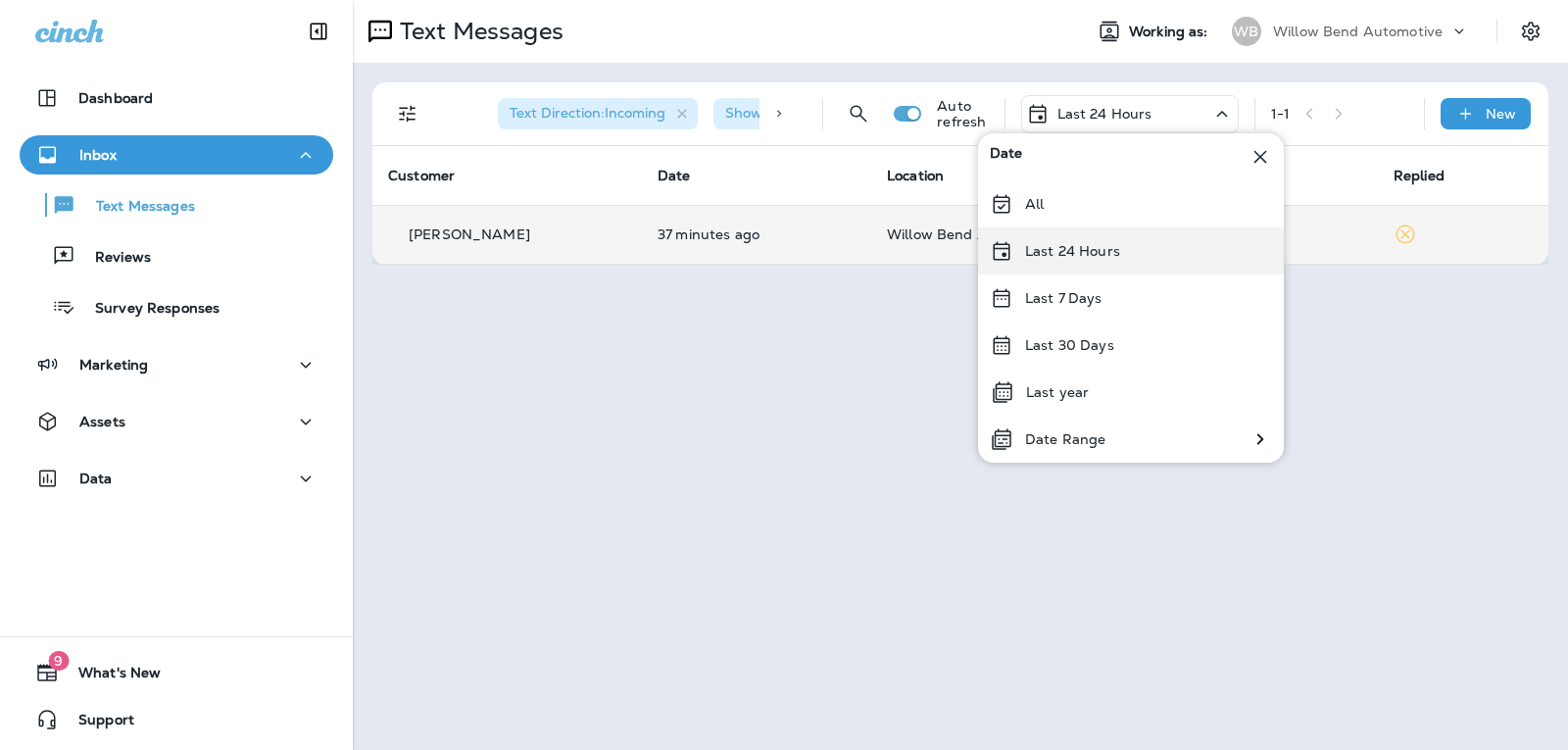
click at [1108, 244] on p "Last 24 Hours" at bounding box center [1073, 251] width 95 height 16
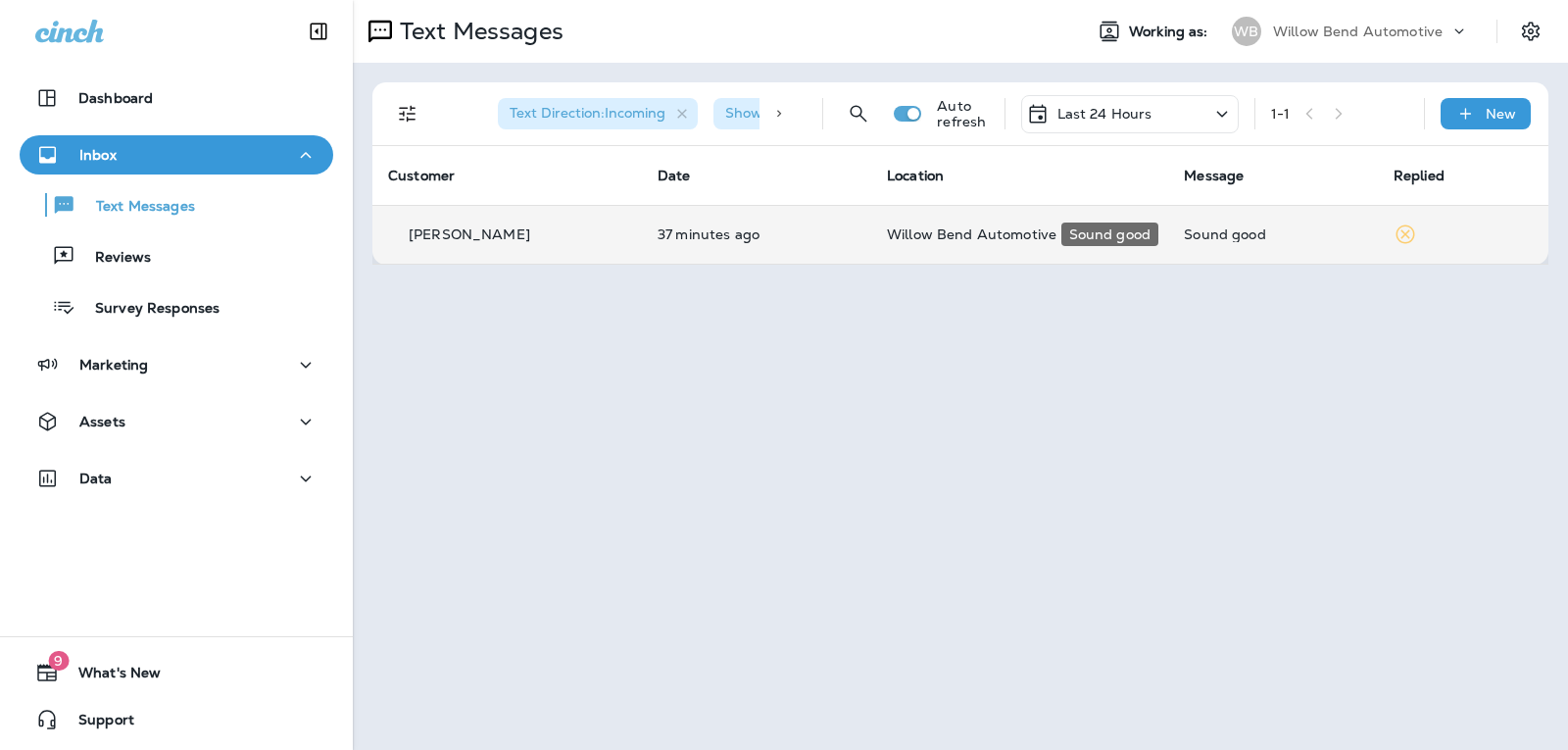
click at [1275, 236] on div "Sound good" at bounding box center [1273, 234] width 178 height 16
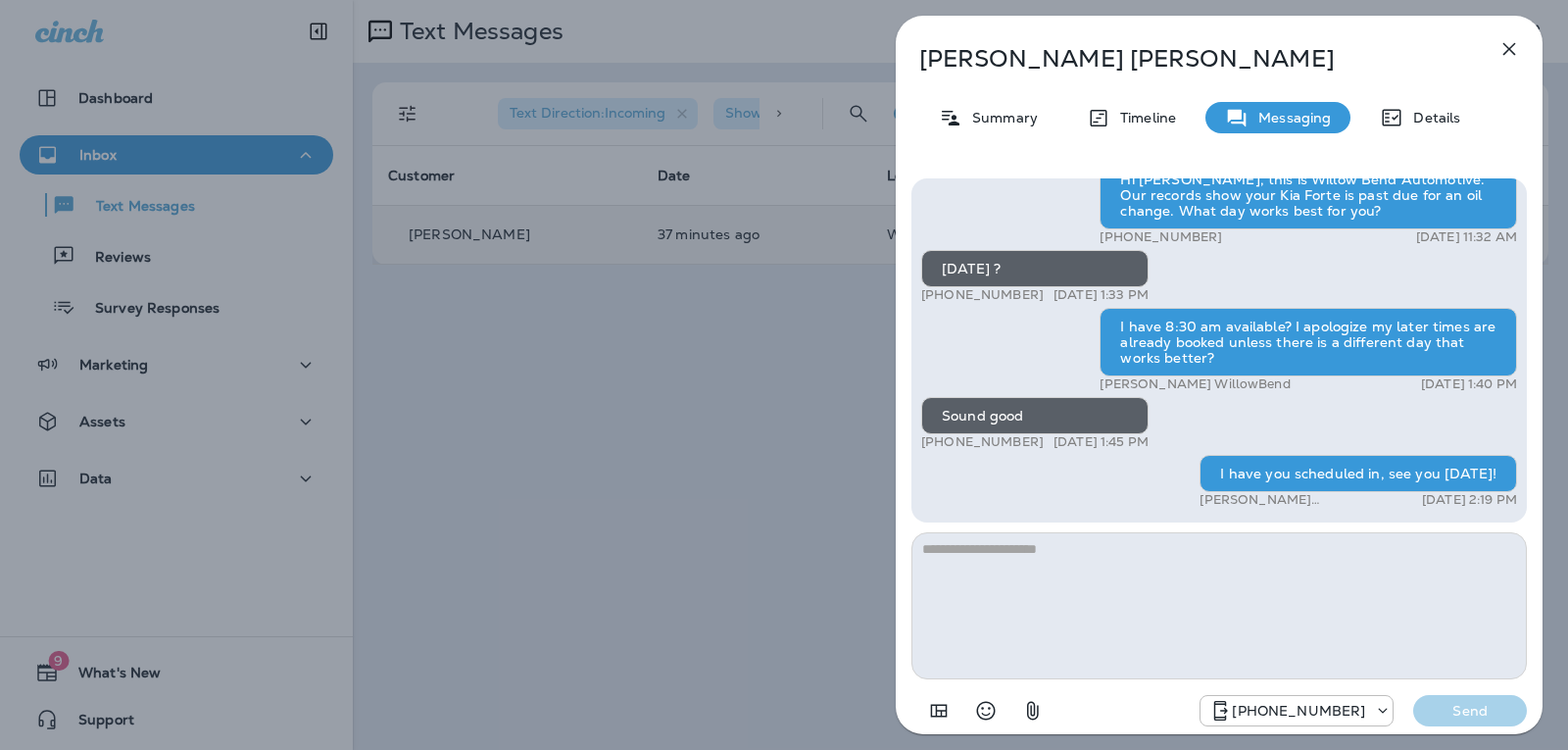
click at [1067, 580] on textarea at bounding box center [1218, 605] width 615 height 147
click at [1498, 52] on icon "button" at bounding box center [1509, 50] width 24 height 24
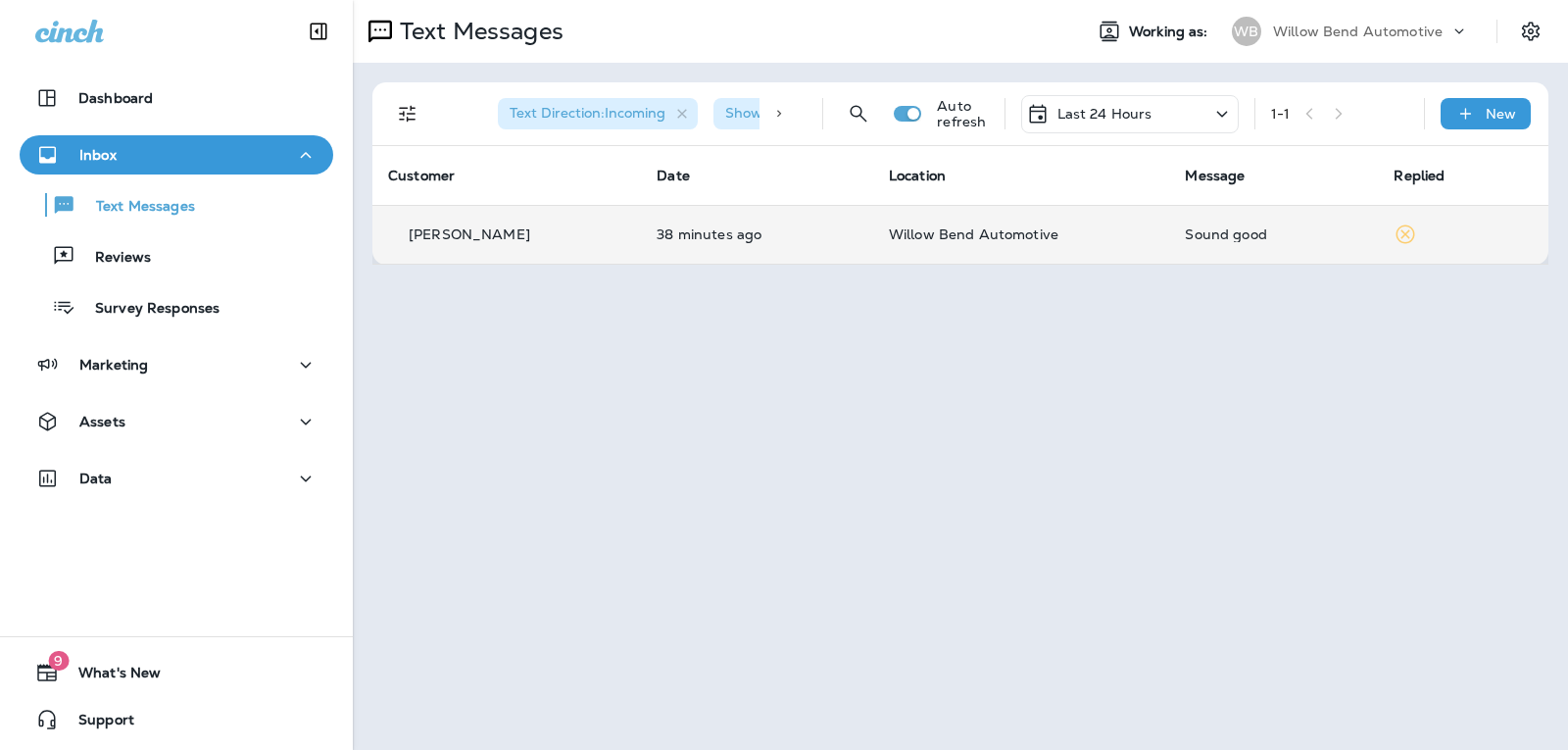
click at [1109, 106] on p "Last 24 Hours" at bounding box center [1104, 114] width 95 height 16
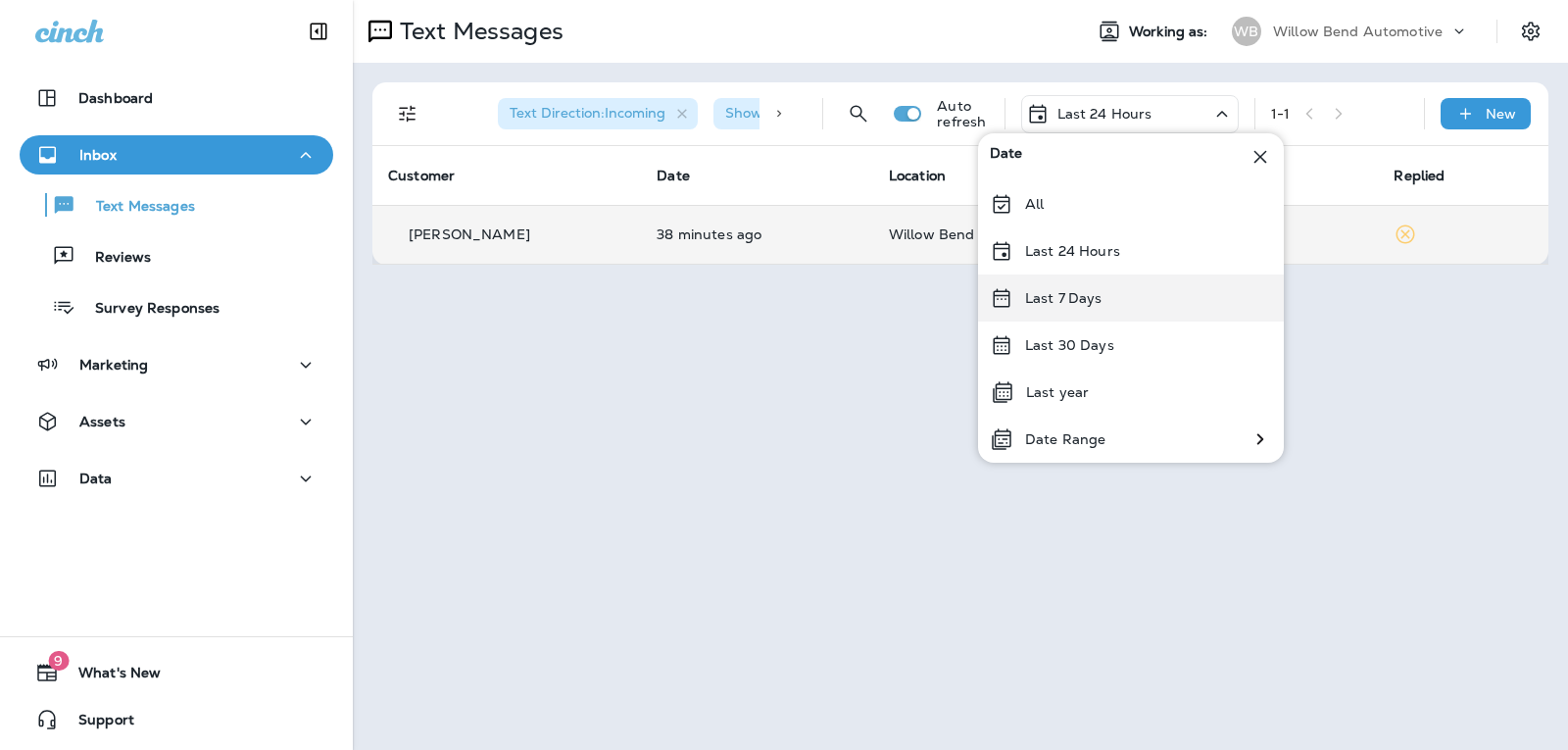
click at [1108, 311] on div "Last 7 Days" at bounding box center [1130, 297] width 306 height 47
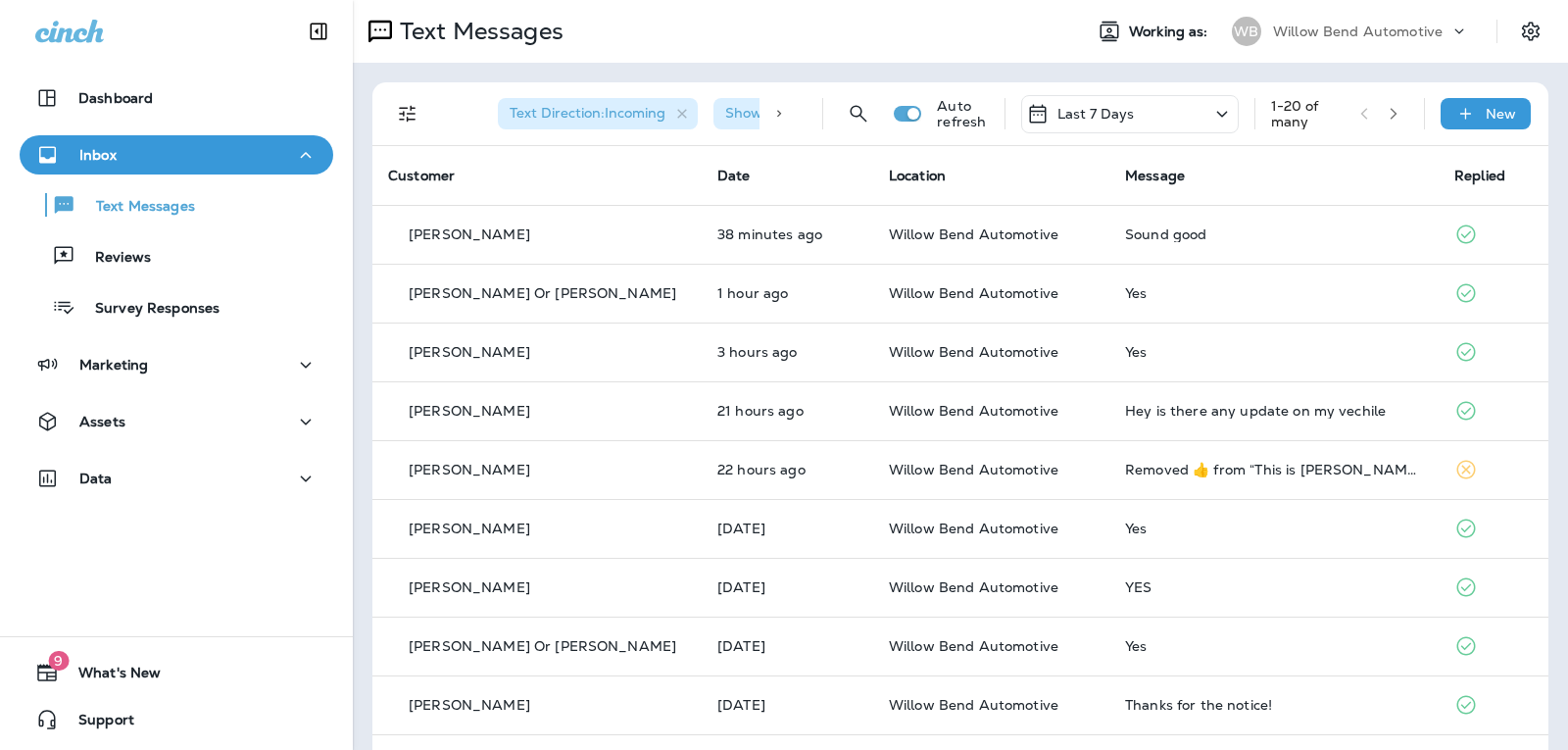
click at [1095, 128] on div "Last 7 Days" at bounding box center [1130, 114] width 218 height 39
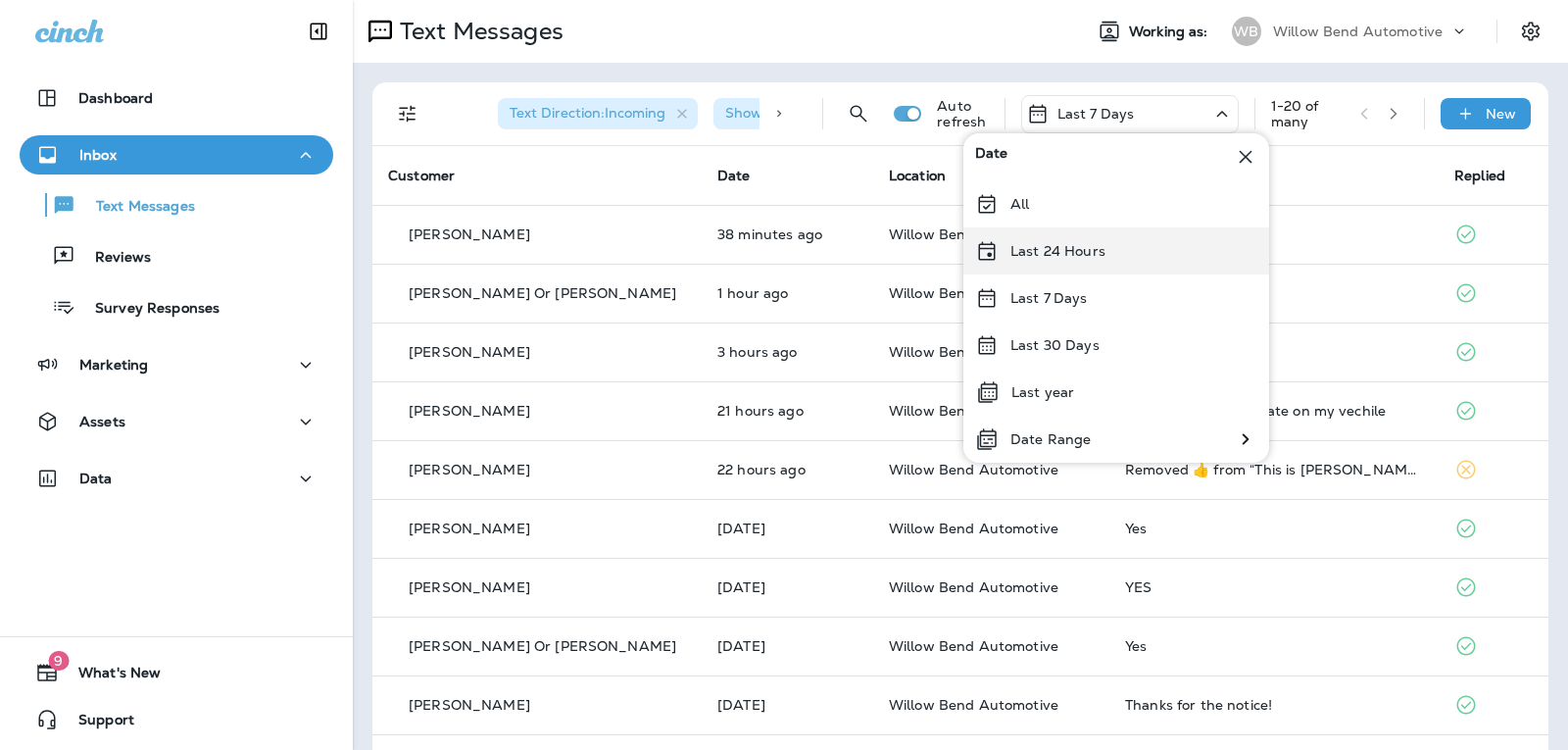
click at [1048, 259] on p "Last 24 Hours" at bounding box center [1058, 251] width 95 height 16
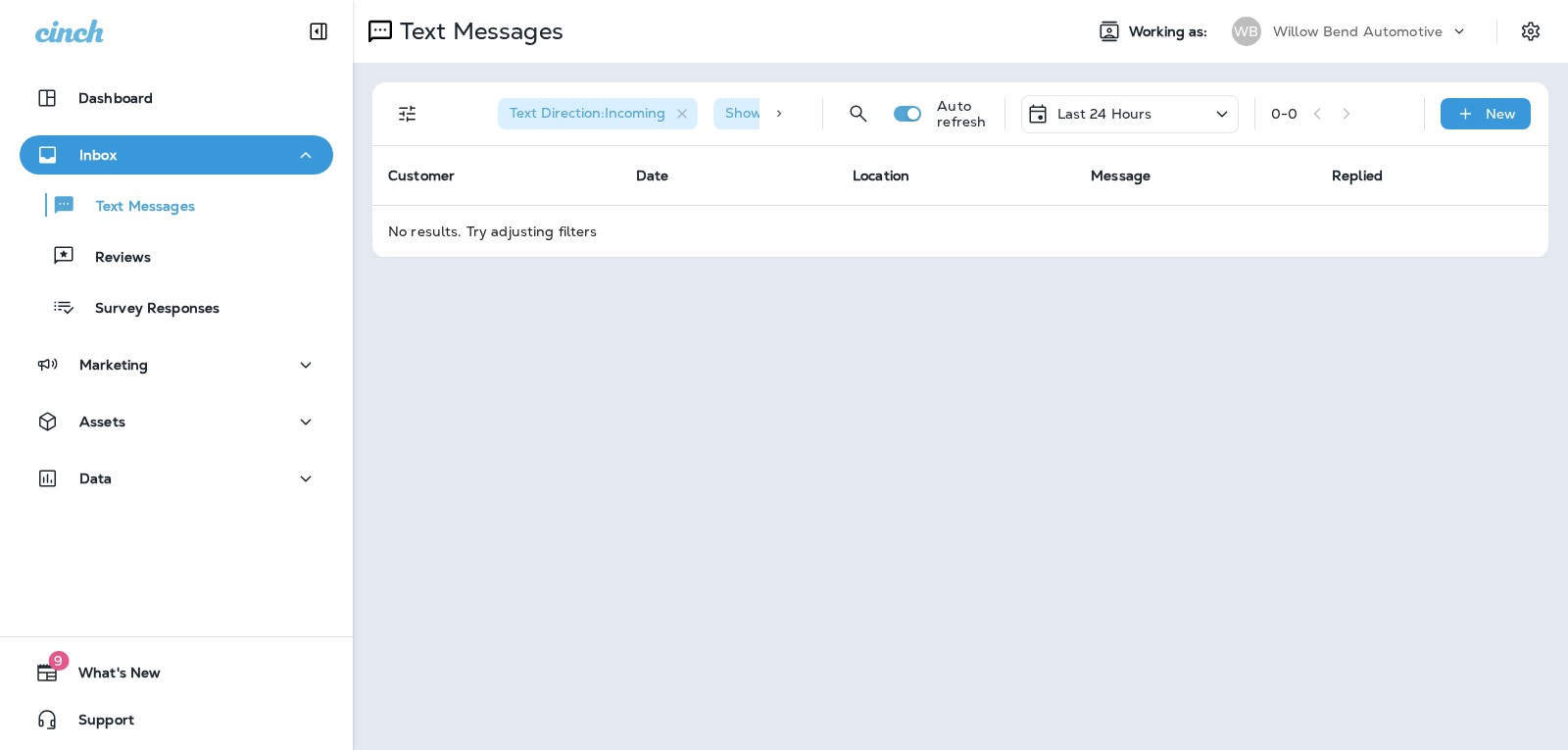
click at [1118, 116] on p "Last 24 Hours" at bounding box center [1104, 114] width 95 height 16
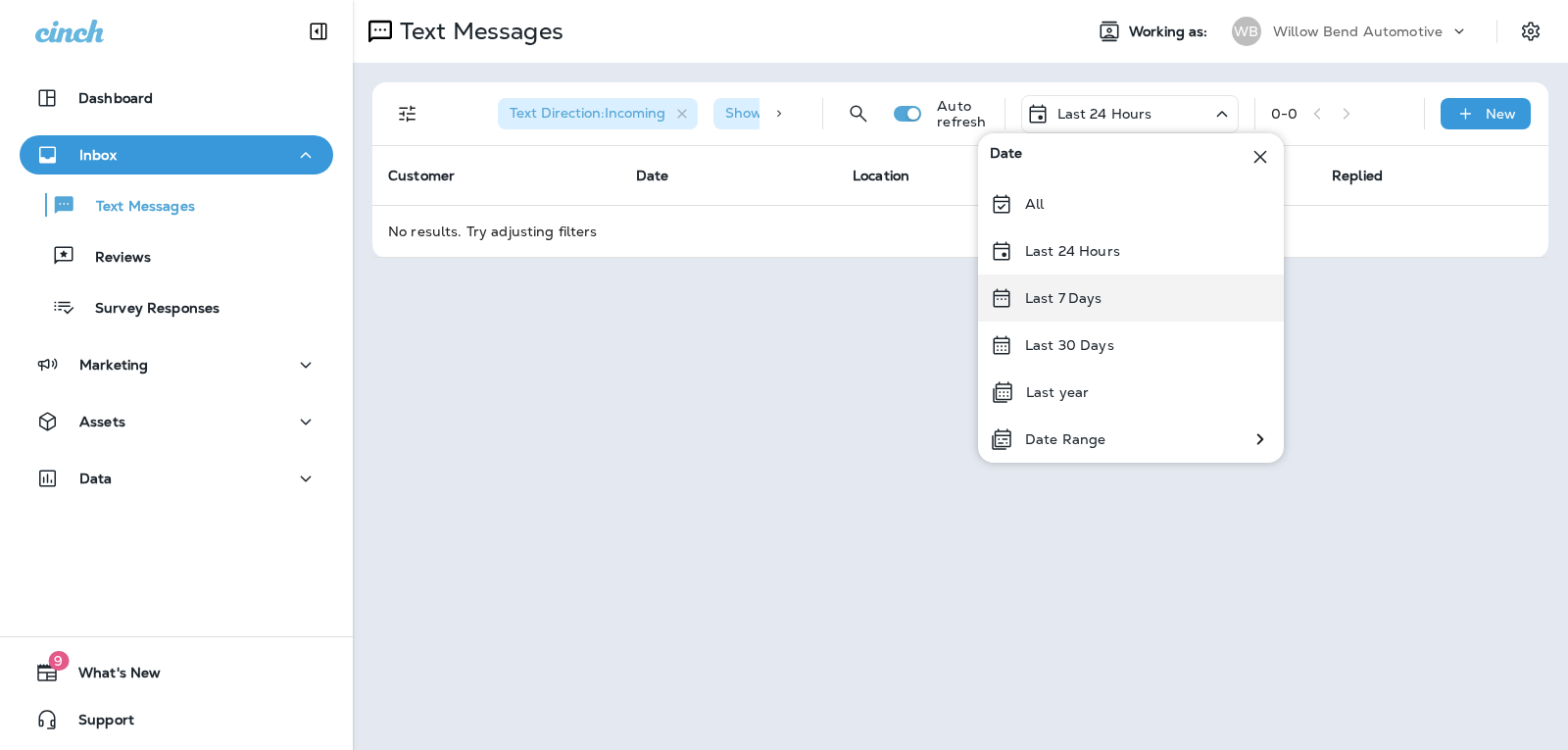
click at [1090, 306] on p "Last 7 Days" at bounding box center [1064, 298] width 77 height 16
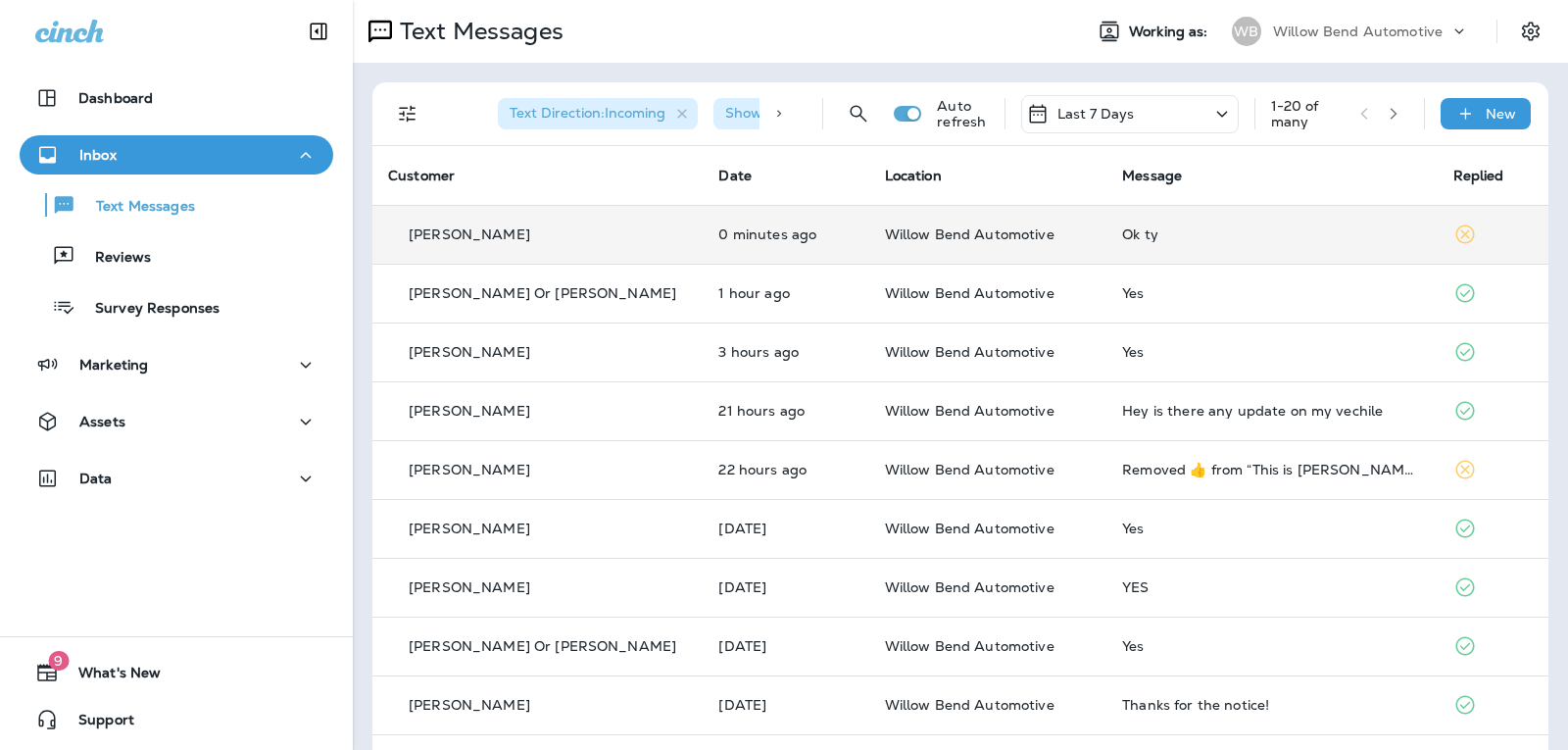
click at [1195, 215] on td "Ok ty" at bounding box center [1271, 234] width 330 height 58
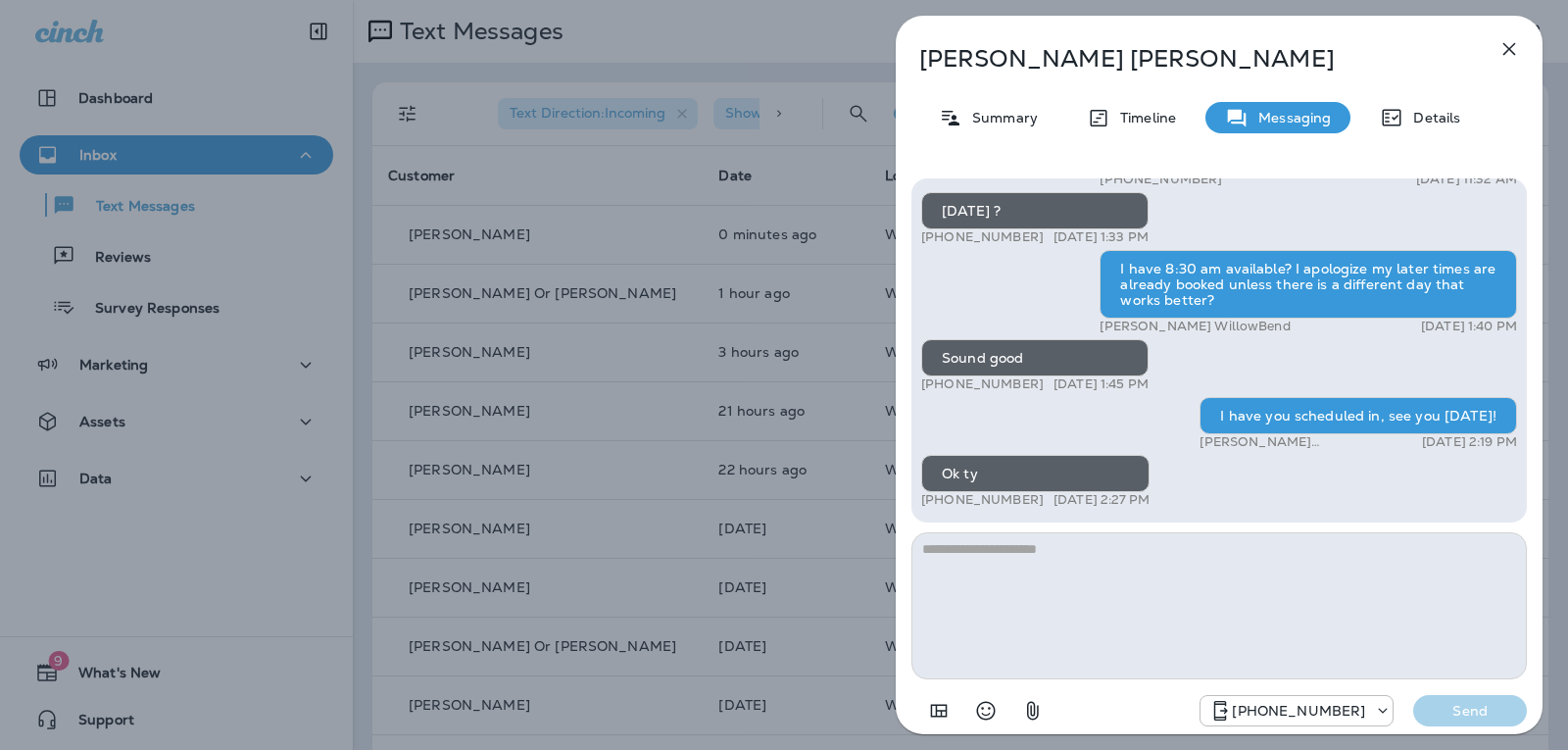
click at [1129, 546] on textarea at bounding box center [1218, 605] width 615 height 147
type textarea "**********"
click at [1500, 708] on p "Send" at bounding box center [1469, 710] width 82 height 18
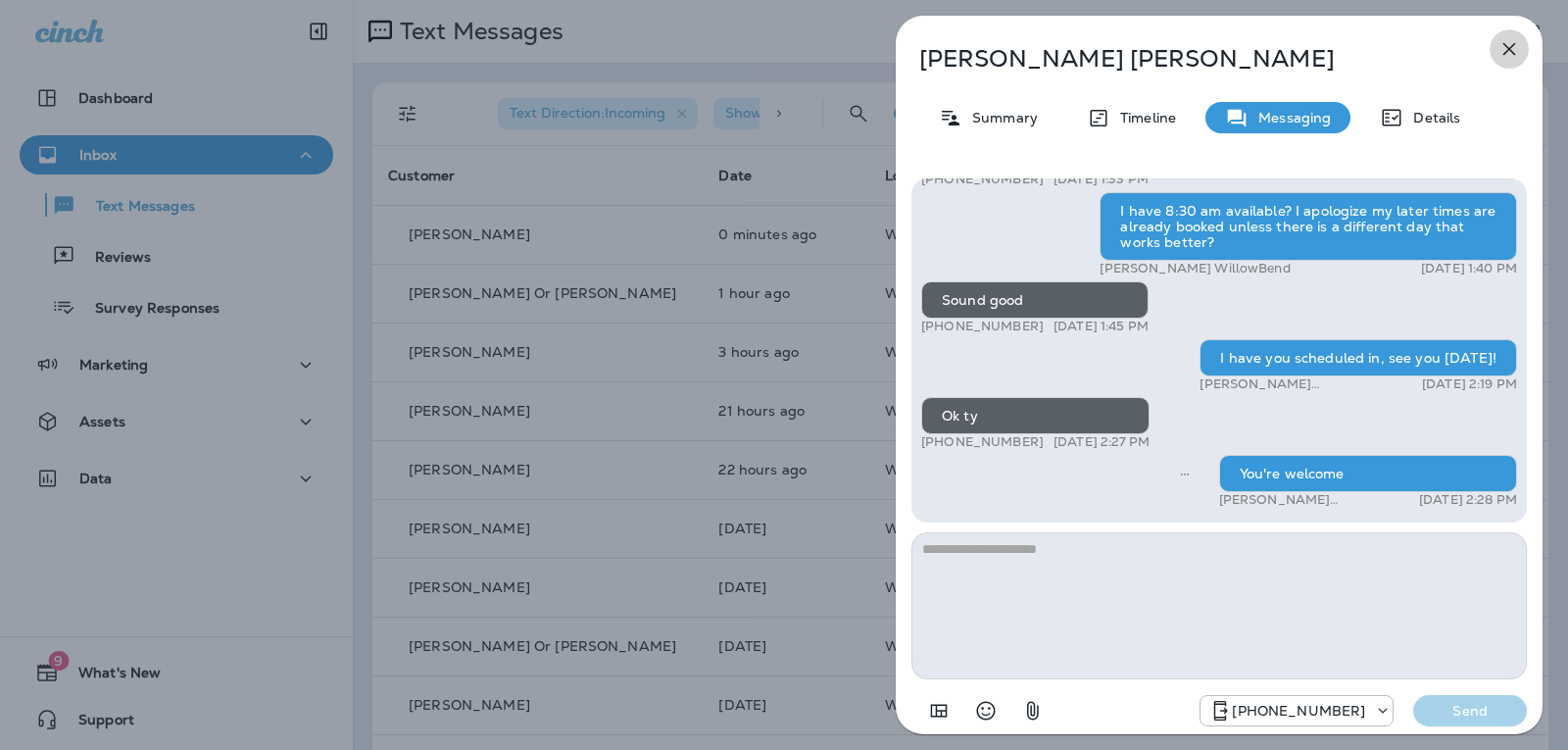
click at [1505, 36] on button "button" at bounding box center [1510, 50] width 40 height 40
